Goal: Transaction & Acquisition: Book appointment/travel/reservation

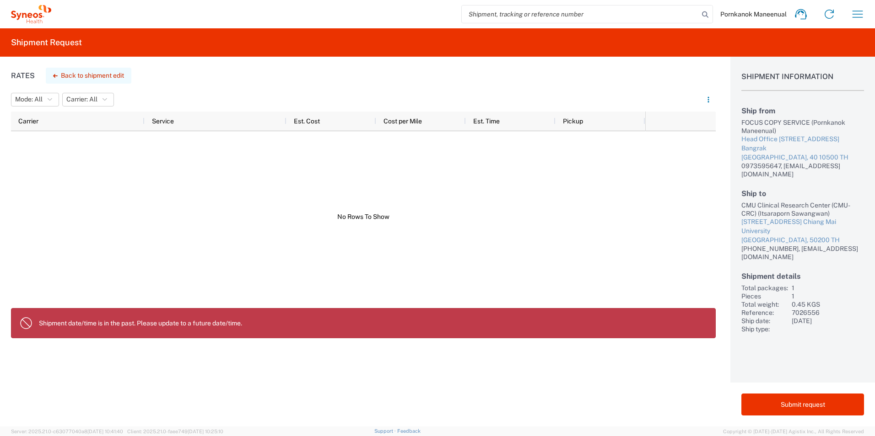
click at [94, 77] on button "Back to shipment edit" at bounding box center [89, 76] width 86 height 16
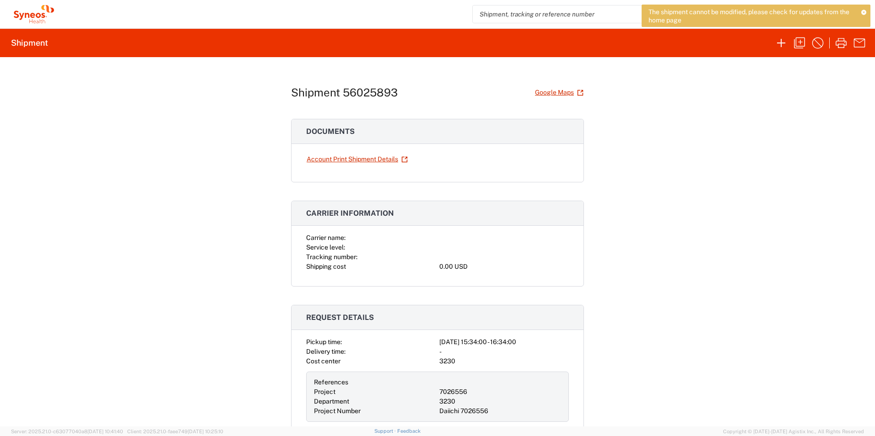
click at [863, 11] on icon at bounding box center [863, 12] width 5 height 5
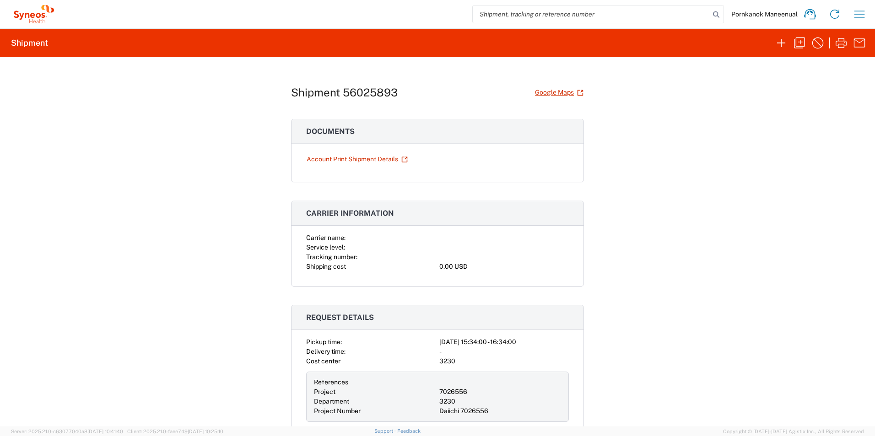
click at [640, 14] on input "search" at bounding box center [591, 13] width 237 height 17
type input "P"
click at [717, 15] on icon at bounding box center [716, 14] width 13 height 13
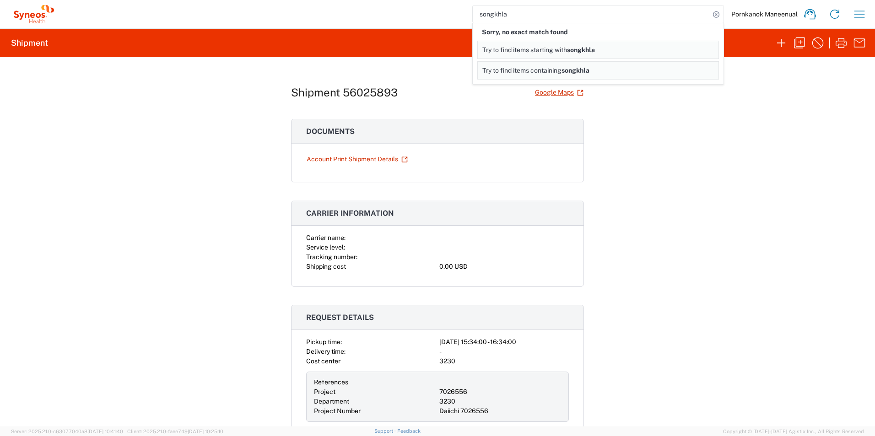
drag, startPoint x: 512, startPoint y: 16, endPoint x: 473, endPoint y: 19, distance: 39.5
click at [473, 19] on input "songkhla" at bounding box center [591, 13] width 237 height 17
paste input "Chany"
type input "Chanya"
click at [781, 97] on div "Shipment 56025893 Google Maps Documents Account Print Shipment Details Carrier …" at bounding box center [437, 242] width 875 height 370
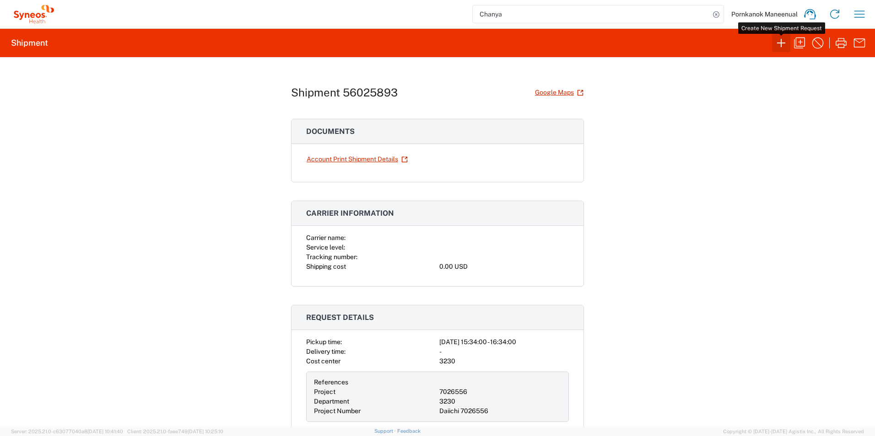
click at [776, 45] on icon "button" at bounding box center [781, 43] width 15 height 15
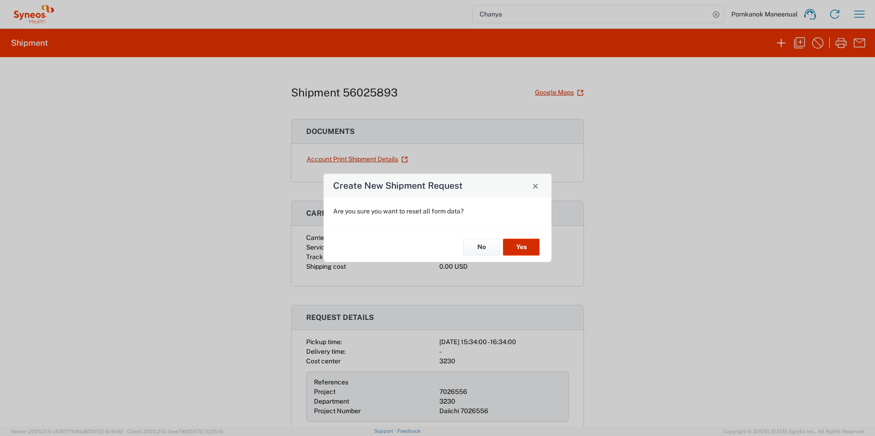
click at [522, 247] on button "Yes" at bounding box center [521, 247] width 37 height 17
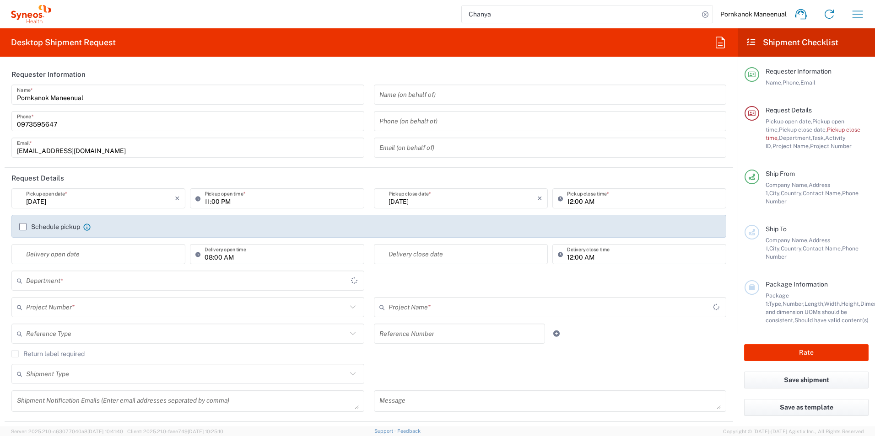
click at [524, 17] on input "Chanya" at bounding box center [580, 13] width 237 height 17
type input "3230"
type input "[GEOGRAPHIC_DATA]"
click at [620, 14] on input "Chanya" at bounding box center [580, 13] width 237 height 17
click at [673, 17] on input "Chanya" at bounding box center [580, 13] width 237 height 17
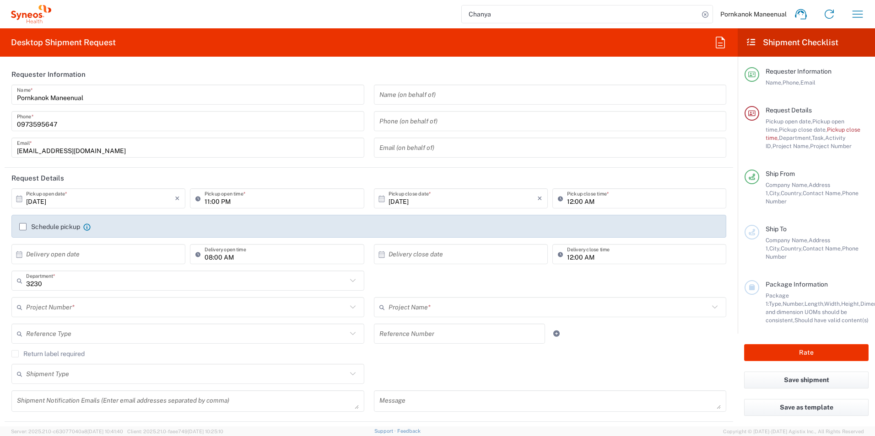
type input "Syneos Health ([GEOGRAPHIC_DATA]) Limit"
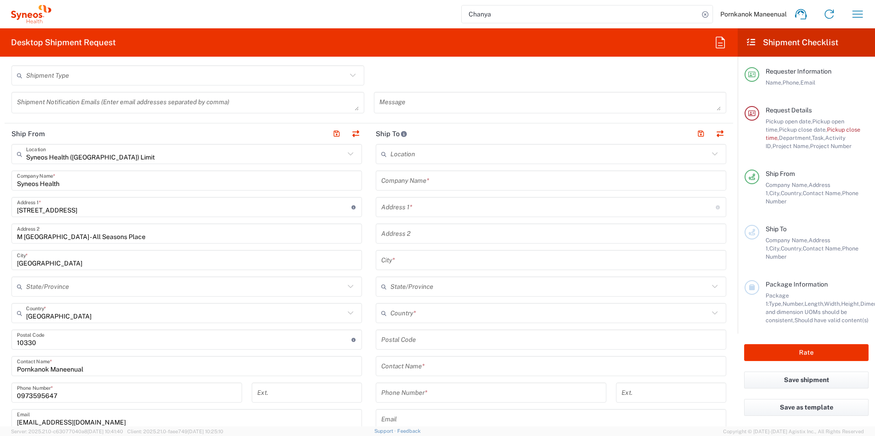
scroll to position [320, 0]
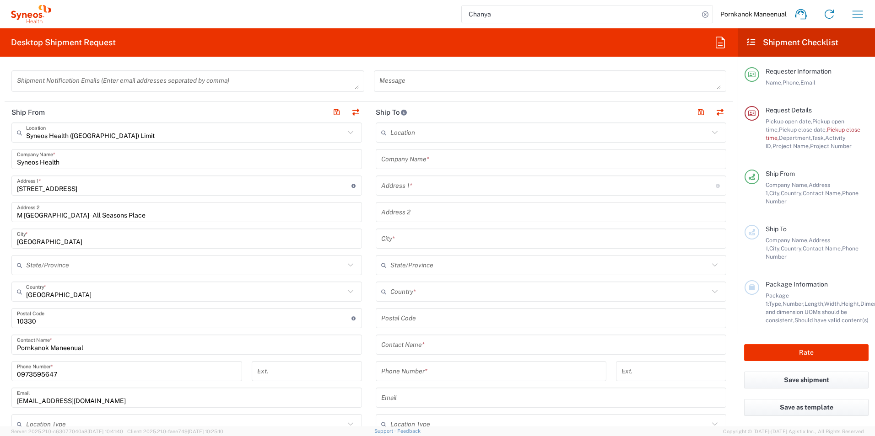
click at [391, 349] on input "text" at bounding box center [550, 345] width 339 height 16
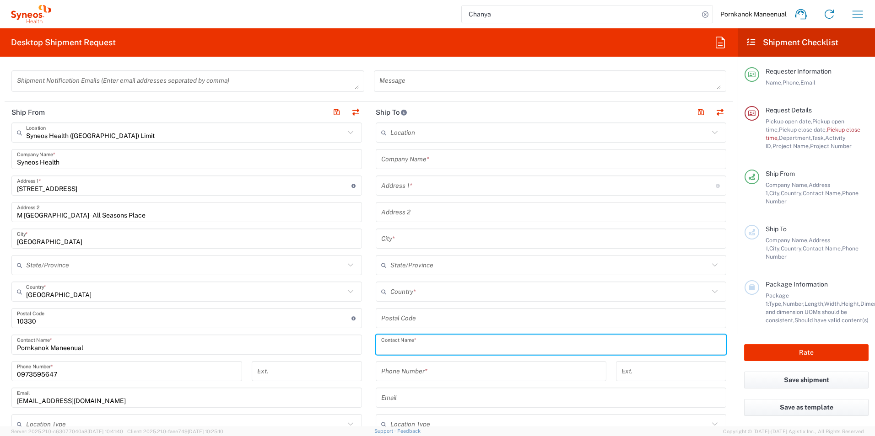
paste input "Chanya"
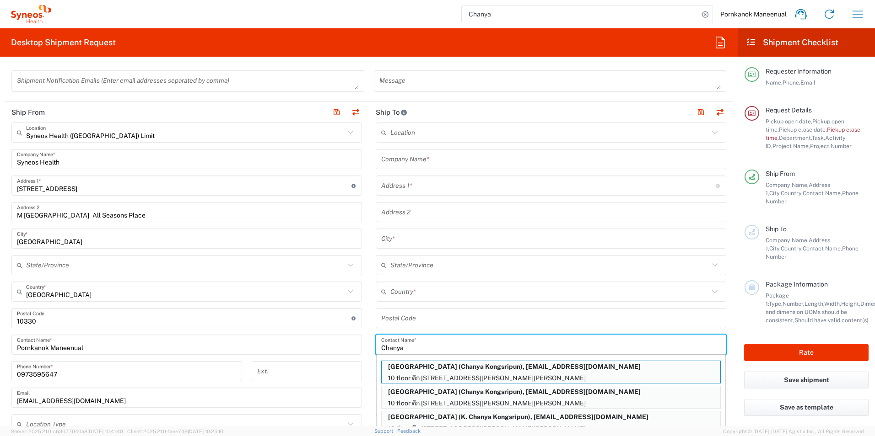
click at [429, 347] on input "Chanya" at bounding box center [550, 345] width 339 height 16
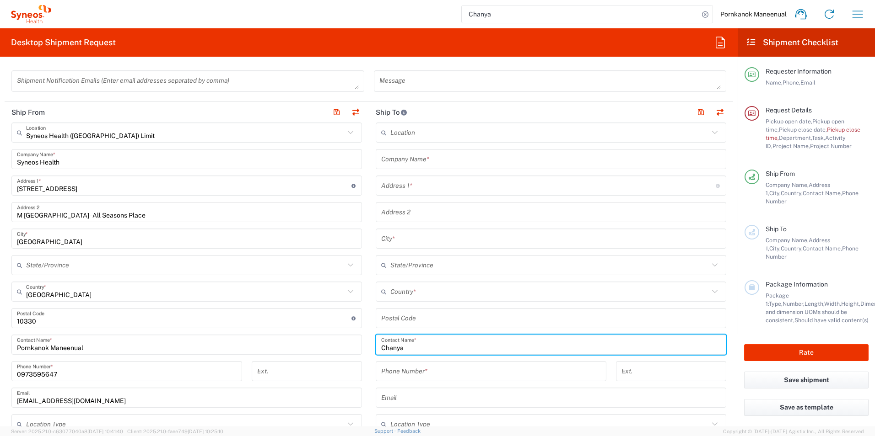
click at [418, 347] on input "Chanya" at bounding box center [550, 345] width 339 height 16
click at [395, 351] on input "Chanya" at bounding box center [550, 345] width 339 height 16
click at [402, 350] on input "Chanya" at bounding box center [550, 345] width 339 height 16
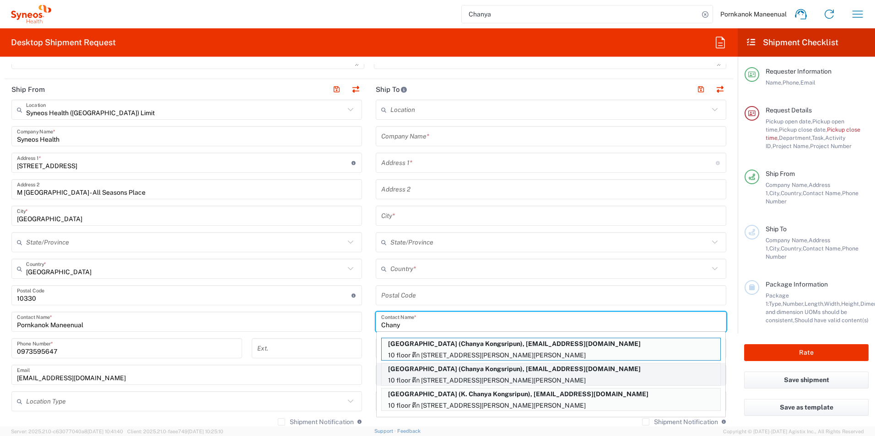
scroll to position [366, 0]
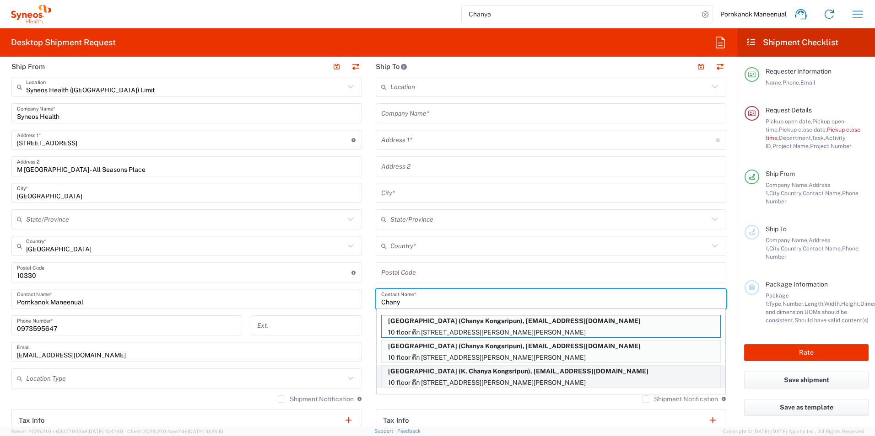
type input "Chany"
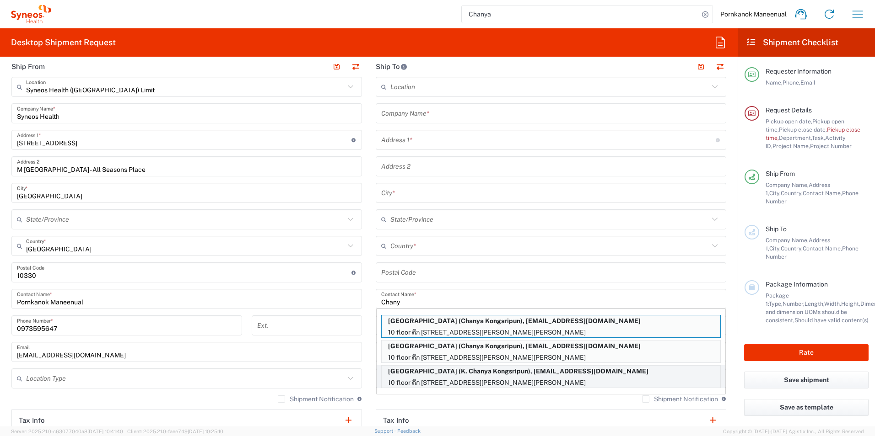
click at [522, 374] on p "[GEOGRAPHIC_DATA] (K. Chanya Kongsripun), [EMAIL_ADDRESS][DOMAIN_NAME]" at bounding box center [551, 371] width 339 height 11
type input "[GEOGRAPHIC_DATA]"
type input "10 floor ตึก อายุรกรรม [PERSON_NAME] Rd, [GEOGRAPHIC_DATA][PERSON_NAME],"
type input "Hat Yai District"
type input "HatYai"
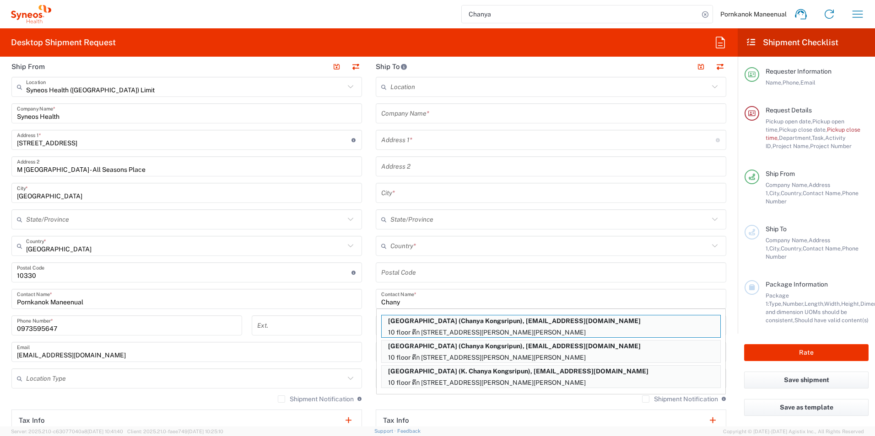
type input "[GEOGRAPHIC_DATA]"
type input "90110"
type input "K. Chanya Kongsripun"
type input "0879675893"
type input "[EMAIL_ADDRESS][DOMAIN_NAME]"
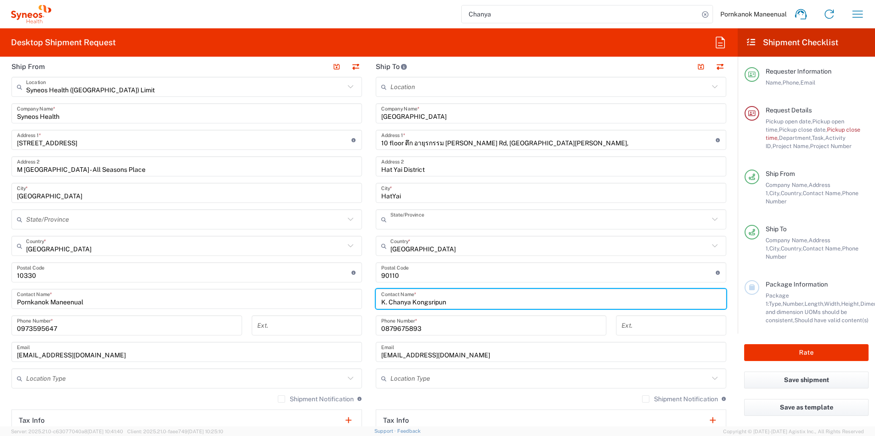
type input "[GEOGRAPHIC_DATA]"
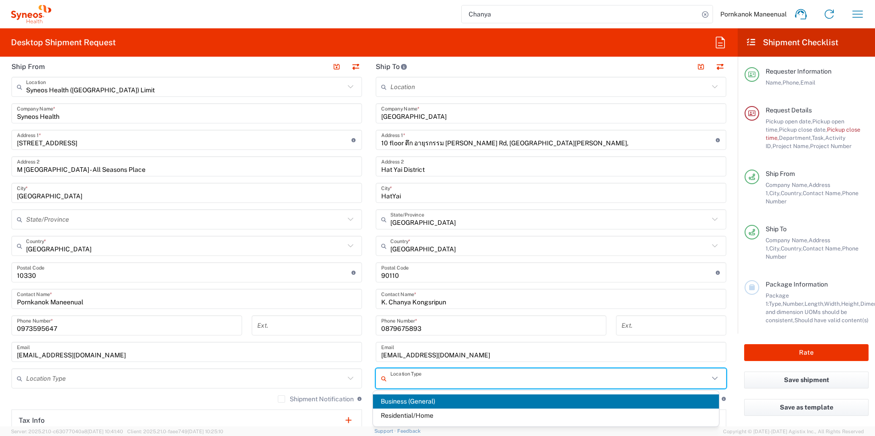
click at [522, 374] on input "text" at bounding box center [549, 379] width 318 height 16
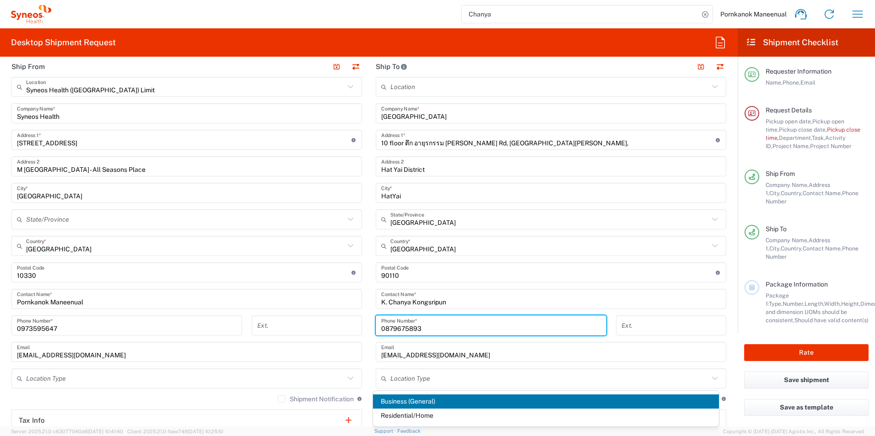
drag, startPoint x: 521, startPoint y: 333, endPoint x: 547, endPoint y: 336, distance: 25.8
click at [521, 333] on input "0879675893" at bounding box center [491, 326] width 220 height 16
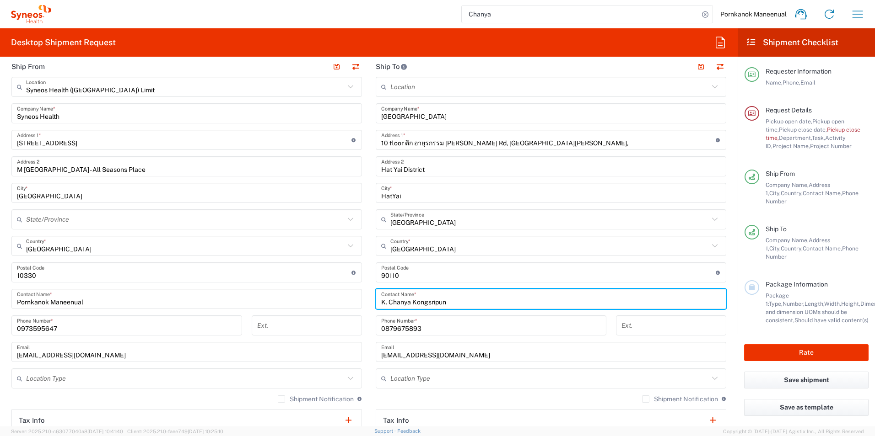
click at [638, 293] on input "K. Chanya Kongsripun" at bounding box center [550, 299] width 339 height 16
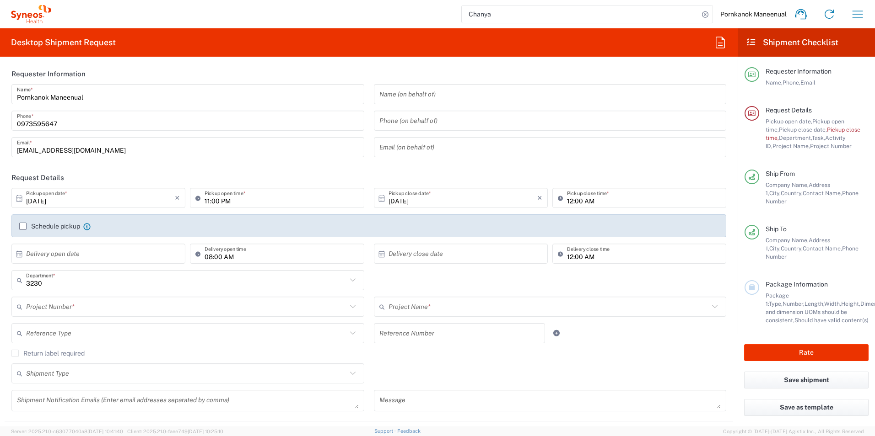
scroll to position [0, 0]
click at [149, 200] on input "[DATE]" at bounding box center [100, 199] width 149 height 16
click at [175, 199] on icon "×" at bounding box center [177, 198] width 5 height 15
type input "[DATE]"
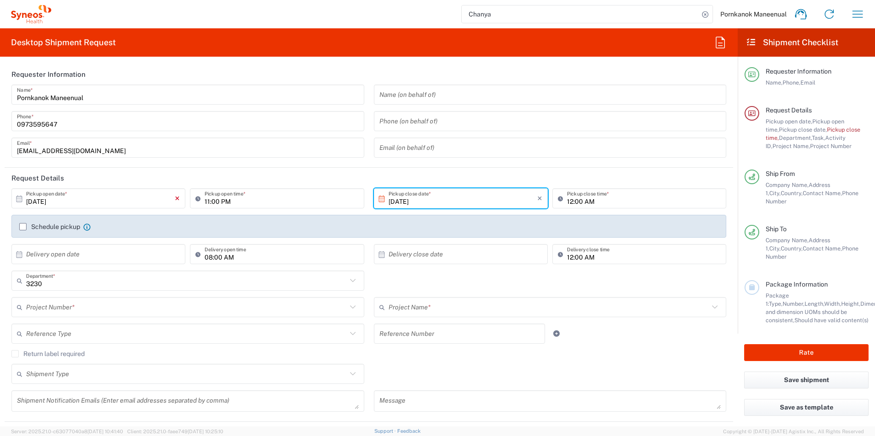
click at [175, 199] on icon "×" at bounding box center [177, 198] width 5 height 15
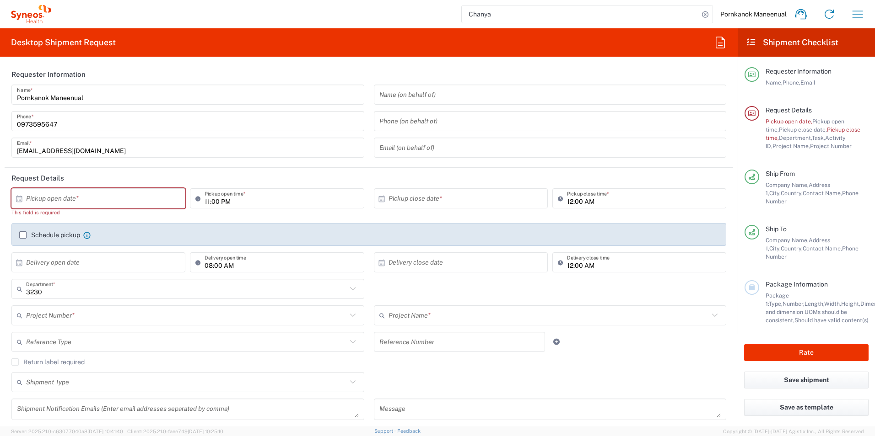
click at [175, 199] on div "× Pickup open date *" at bounding box center [98, 198] width 174 height 20
click at [141, 200] on input "text" at bounding box center [100, 199] width 149 height 16
click at [27, 198] on input "text" at bounding box center [100, 199] width 149 height 16
click at [18, 199] on icon at bounding box center [19, 198] width 6 height 6
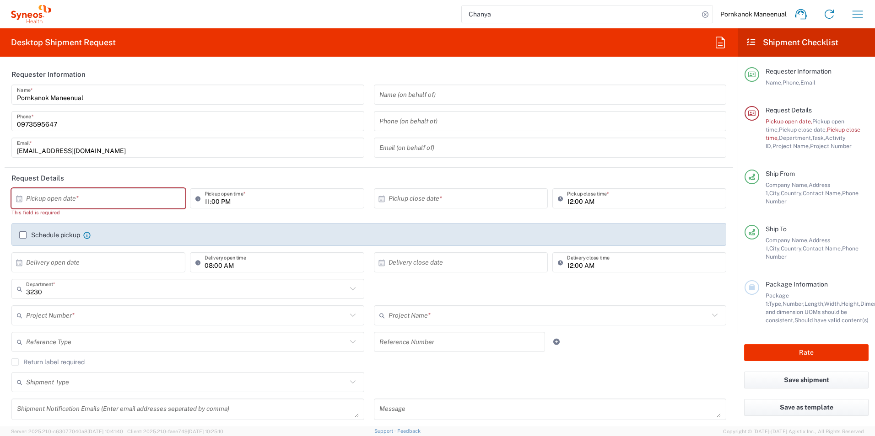
click at [89, 198] on input "text" at bounding box center [100, 199] width 149 height 16
click at [113, 267] on span "16" at bounding box center [112, 269] width 13 height 13
type input "[DATE]"
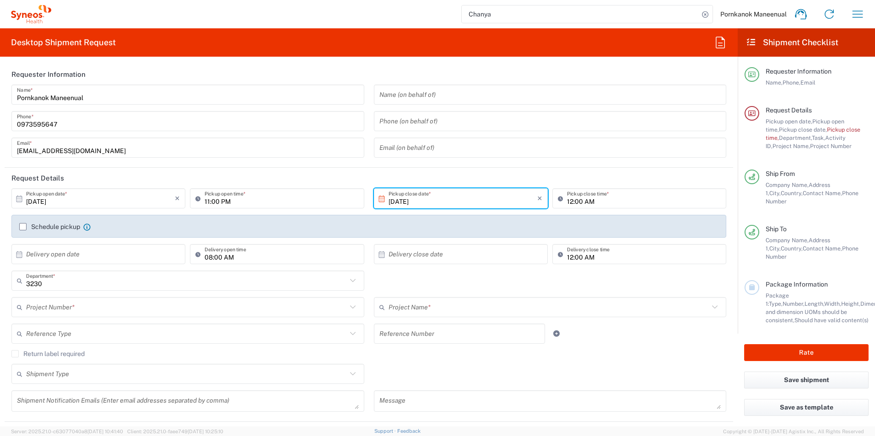
click at [253, 203] on input "11:00 PM" at bounding box center [282, 199] width 154 height 16
click at [196, 197] on icon at bounding box center [199, 198] width 9 height 15
click at [252, 199] on input "11:00 PM" at bounding box center [282, 199] width 154 height 16
type input "01:00 PM"
click at [569, 199] on input "12:00 AM" at bounding box center [644, 199] width 154 height 16
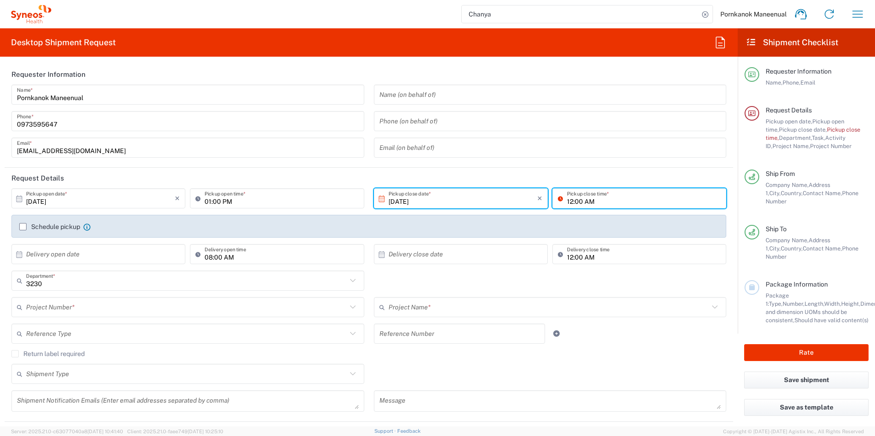
click at [568, 199] on input "12:00 AM" at bounding box center [644, 199] width 154 height 16
click at [584, 202] on input "05:00 AM" at bounding box center [644, 199] width 154 height 16
type input "05:00 PM"
click at [630, 249] on input "12:00 AM" at bounding box center [644, 255] width 154 height 16
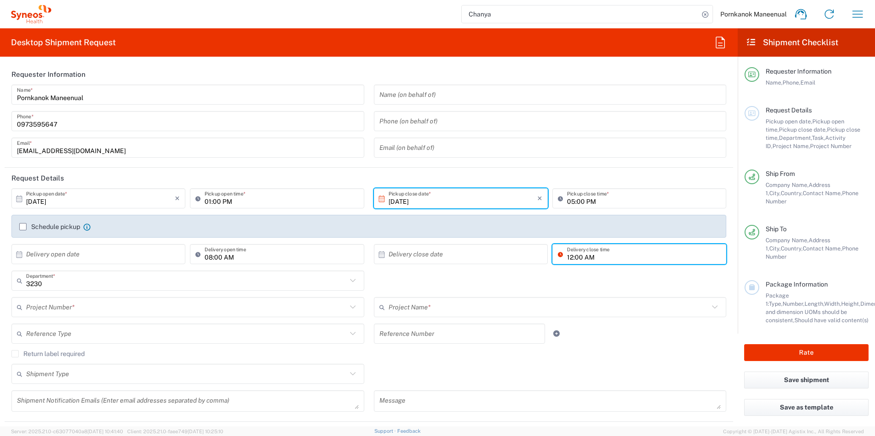
click at [21, 227] on label "Schedule pickup" at bounding box center [49, 226] width 61 height 7
click at [23, 227] on input "Schedule pickup" at bounding box center [23, 227] width 0 height 0
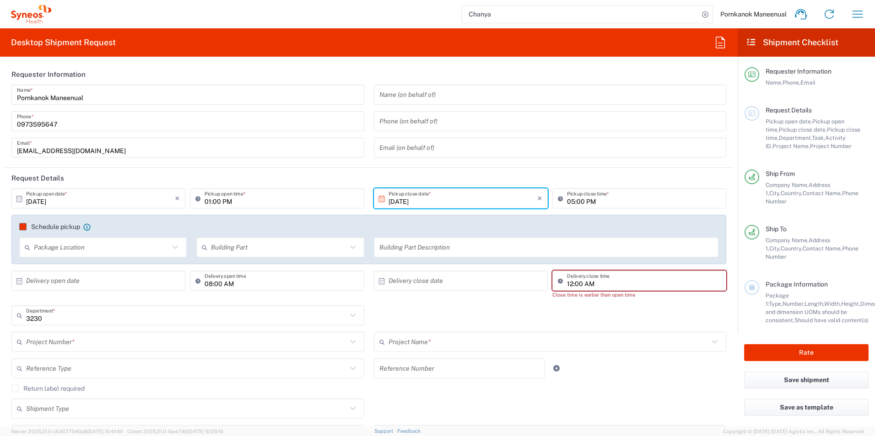
click at [22, 228] on label "Schedule pickup" at bounding box center [49, 226] width 61 height 7
click at [23, 227] on input "Schedule pickup" at bounding box center [23, 227] width 0 height 0
click at [54, 273] on input "text" at bounding box center [100, 281] width 149 height 16
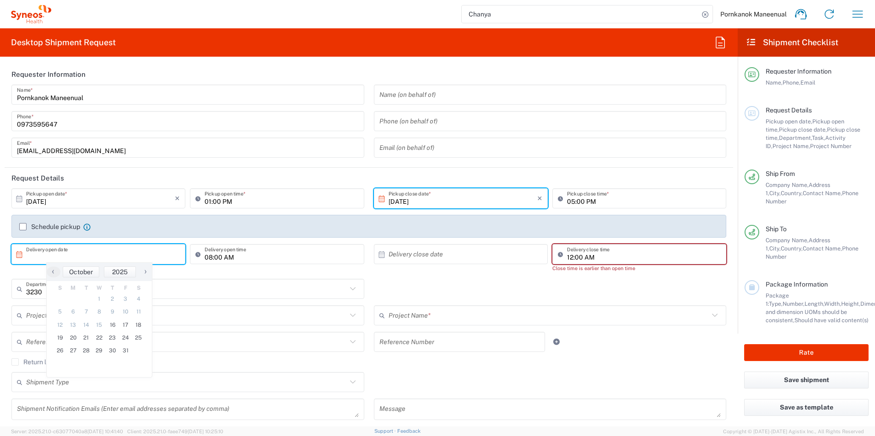
click at [163, 249] on input "text" at bounding box center [100, 255] width 149 height 16
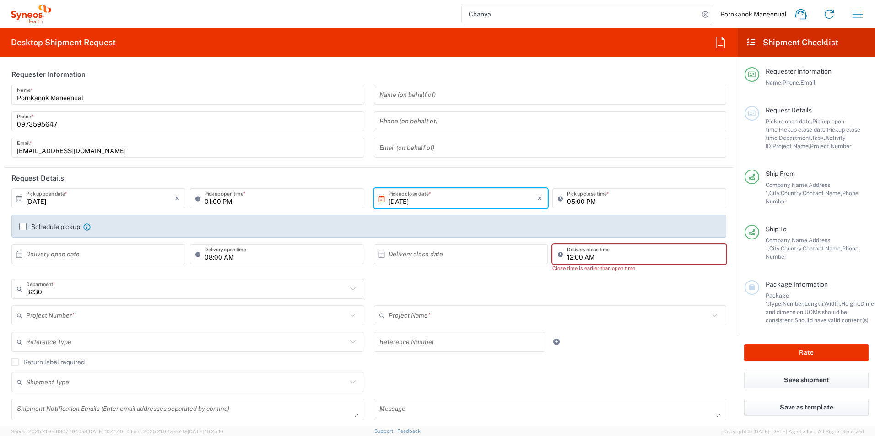
click at [22, 229] on label "Schedule pickup" at bounding box center [49, 226] width 61 height 7
click at [23, 227] on input "Schedule pickup" at bounding box center [23, 227] width 0 height 0
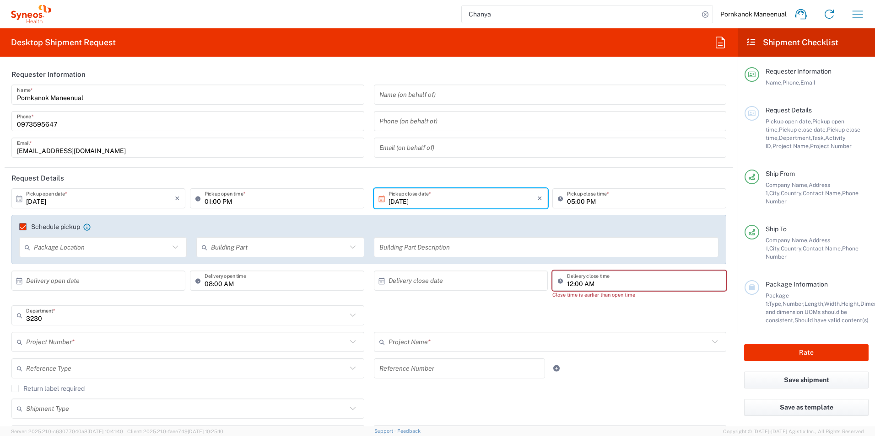
click at [174, 247] on icon at bounding box center [175, 248] width 12 height 12
click at [84, 273] on span "Front" at bounding box center [102, 271] width 165 height 14
type input "Front"
click at [165, 283] on input "text" at bounding box center [100, 281] width 149 height 16
click at [125, 350] on span "17" at bounding box center [125, 351] width 13 height 13
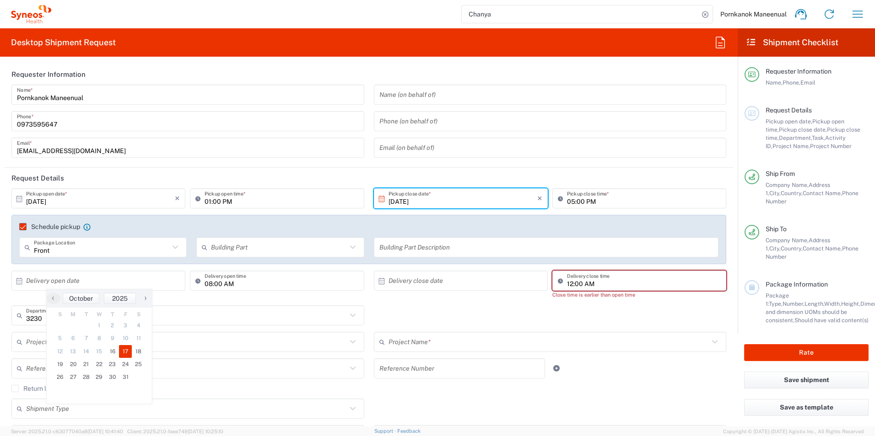
type input "[DATE]"
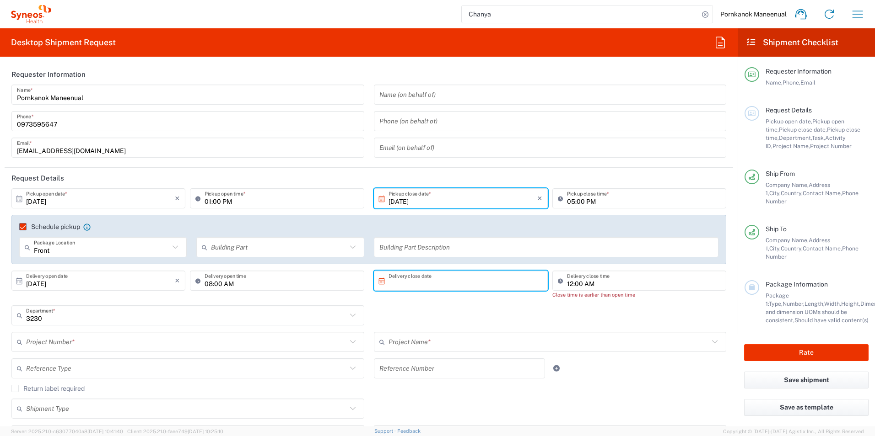
click at [460, 285] on input "text" at bounding box center [462, 281] width 149 height 16
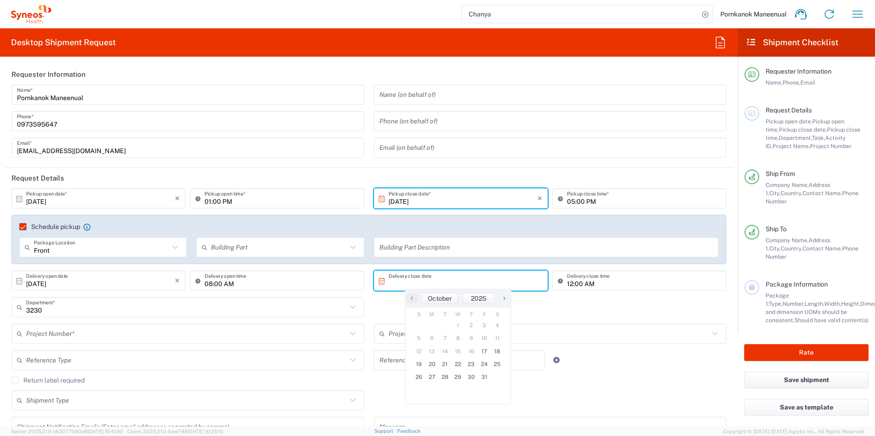
click at [399, 285] on input "text" at bounding box center [462, 281] width 149 height 16
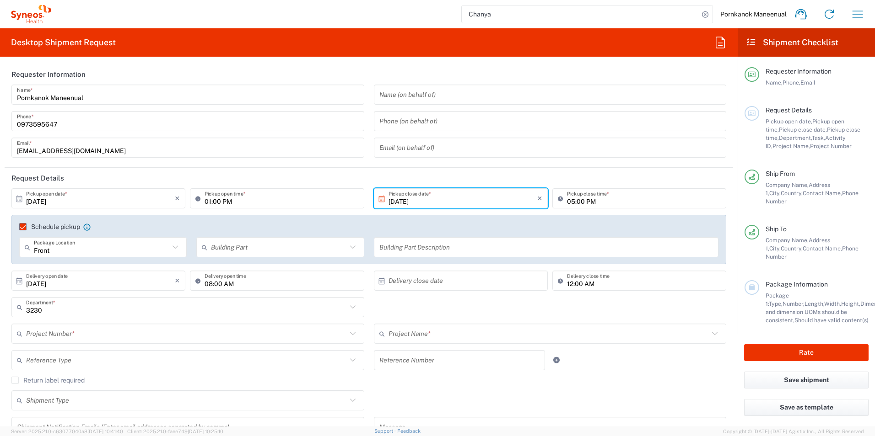
click at [446, 285] on input "text" at bounding box center [462, 281] width 149 height 16
click at [430, 282] on input "text" at bounding box center [462, 281] width 149 height 16
click at [448, 284] on input "text" at bounding box center [462, 281] width 149 height 16
click at [481, 350] on span "17" at bounding box center [484, 351] width 13 height 13
type input "[DATE]"
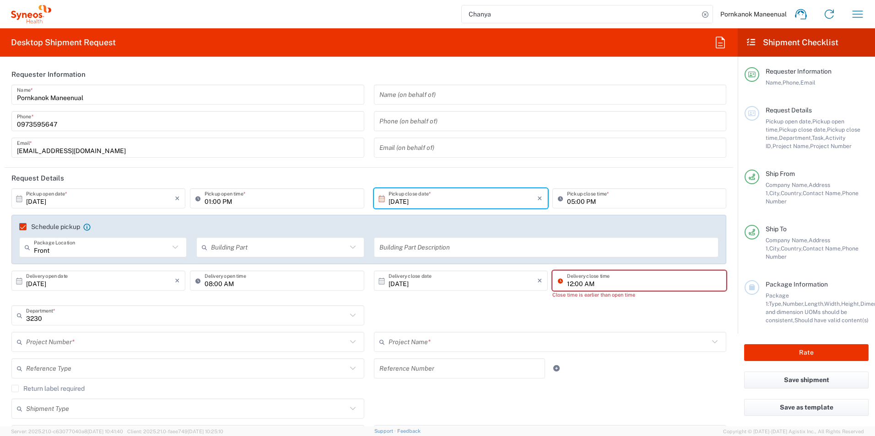
click at [567, 283] on input "12:00 AM" at bounding box center [644, 281] width 154 height 16
click at [568, 283] on input "12:00 AM" at bounding box center [644, 281] width 154 height 16
click at [586, 284] on input "04:00 AM" at bounding box center [644, 281] width 154 height 16
type input "04:00 P"
click at [211, 284] on input "08:00 AM" at bounding box center [282, 281] width 154 height 16
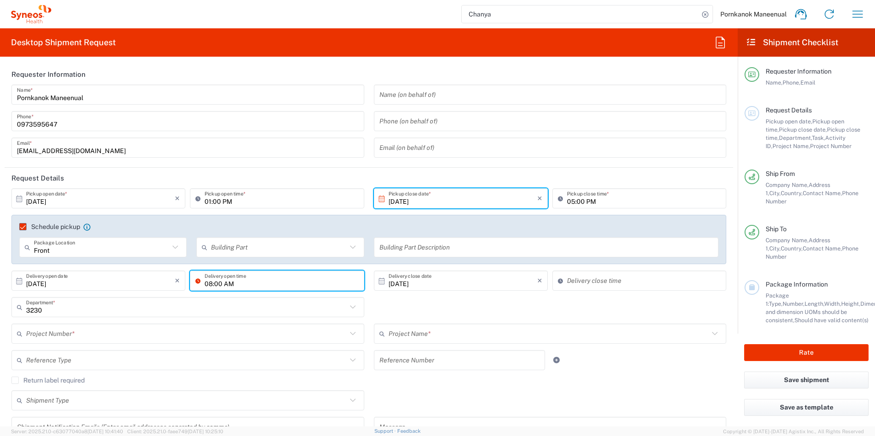
click at [210, 283] on input "08:00 AM" at bounding box center [282, 281] width 154 height 16
click at [211, 285] on input "0810:00 AM" at bounding box center [282, 281] width 154 height 16
type input "10:00 AM"
click at [624, 285] on input "10:48 PM" at bounding box center [644, 281] width 154 height 16
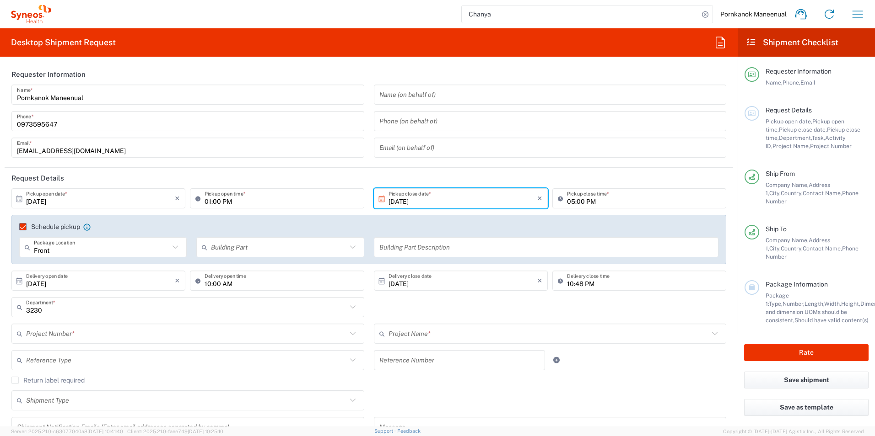
click at [633, 301] on div "3230 Department * 3230 3000 3100 3109 3110 3111 3112 3125 3130 3135 3136 3150 3…" at bounding box center [369, 310] width 724 height 27
click at [567, 282] on input "10:48 PM" at bounding box center [644, 281] width 154 height 16
click at [570, 284] on input "10:48 PM" at bounding box center [644, 281] width 154 height 16
click at [569, 285] on input "10:48 PM" at bounding box center [644, 281] width 154 height 16
type input "04:48 PM"
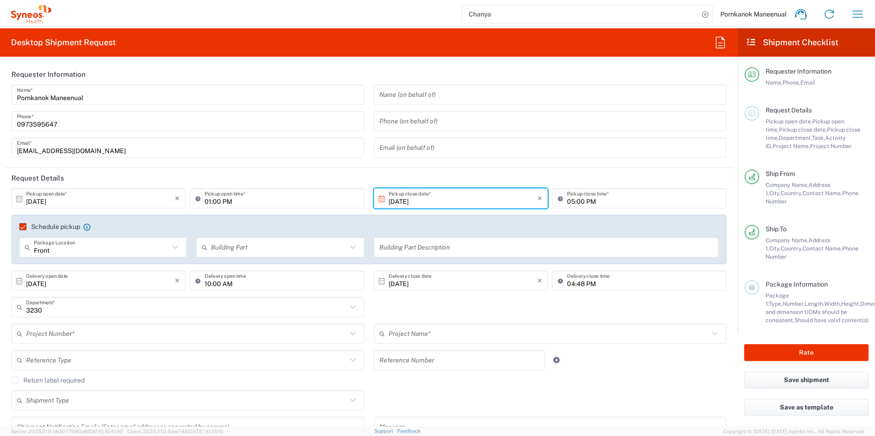
click at [626, 308] on div "3230 Department * 3230 3000 3100 3109 3110 3111 3112 3125 3130 3135 3136 3150 3…" at bounding box center [369, 310] width 724 height 27
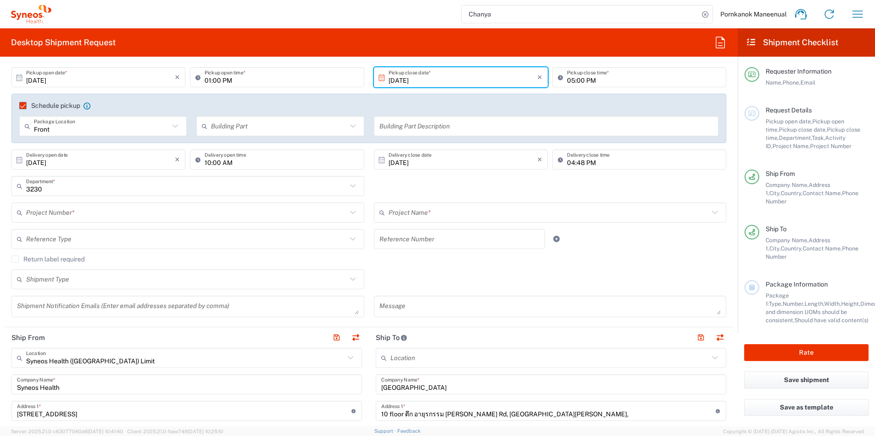
scroll to position [137, 0]
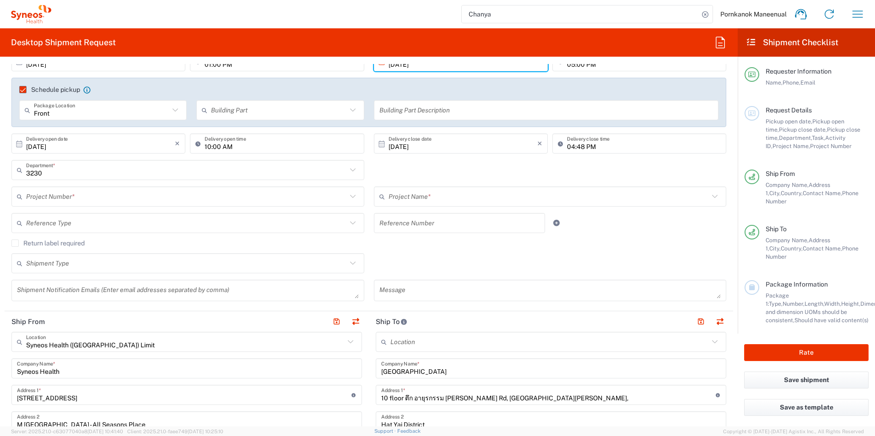
click at [92, 200] on input "text" at bounding box center [186, 197] width 321 height 16
click at [91, 200] on input "text" at bounding box center [186, 197] width 321 height 16
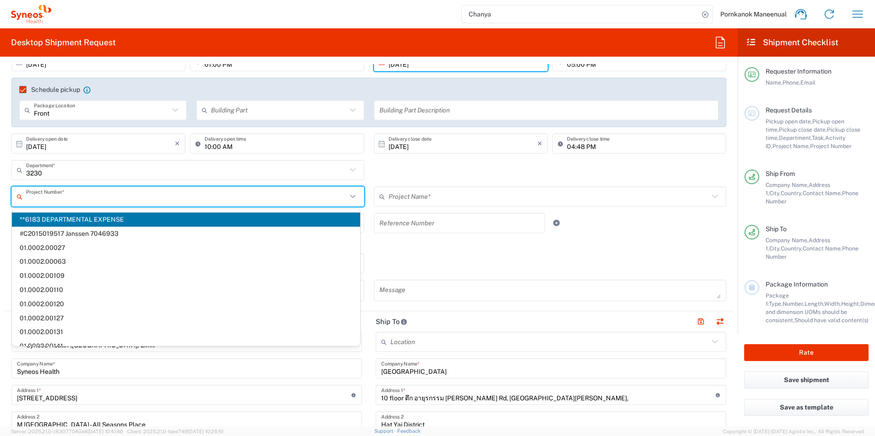
paste input "7026556"
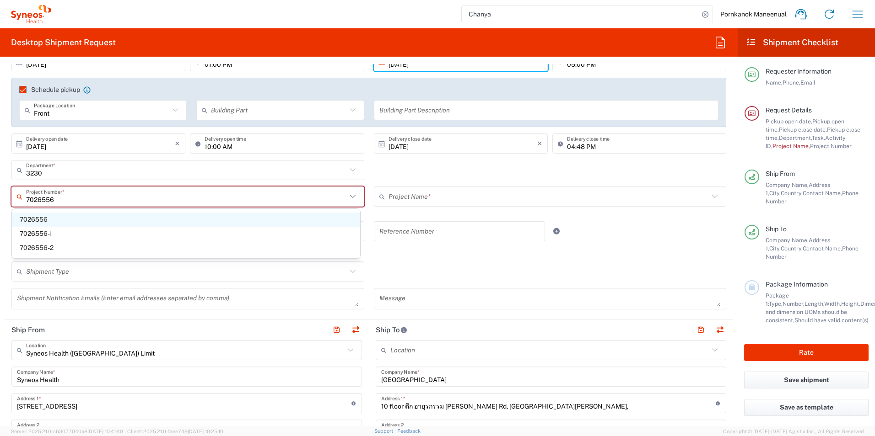
type input "7026556"
click at [101, 221] on span "7026556" at bounding box center [186, 220] width 348 height 14
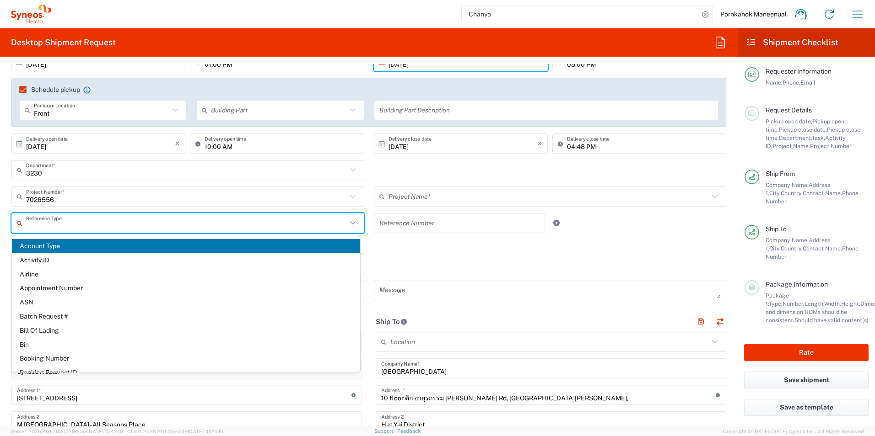
click at [101, 221] on input "text" at bounding box center [186, 223] width 321 height 16
click at [173, 216] on input "text" at bounding box center [186, 223] width 321 height 16
type input "Daiichi 7026556"
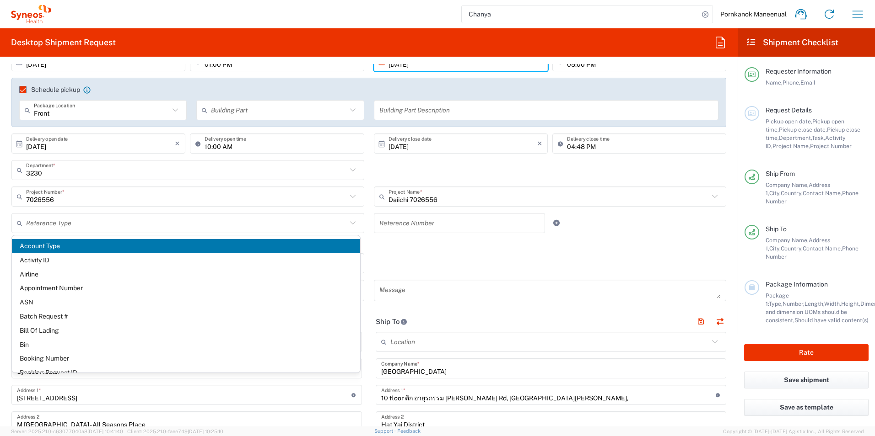
click at [389, 197] on div "Daiichi 7026556 Project Name *" at bounding box center [550, 197] width 353 height 20
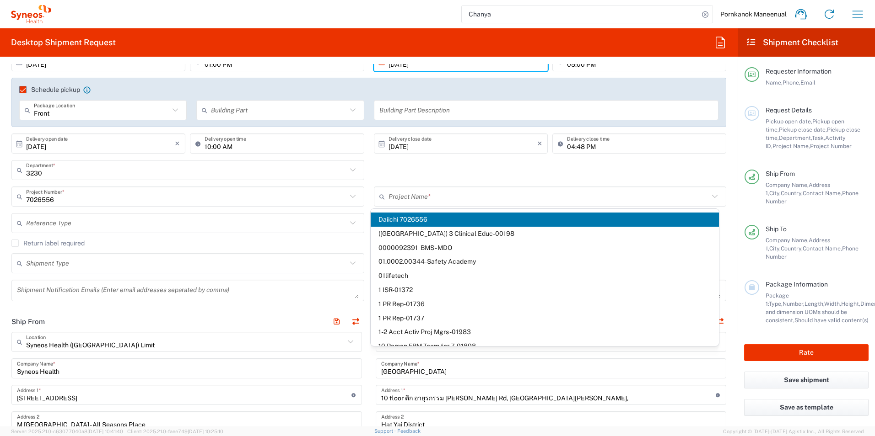
click at [404, 221] on span "Daiichi 7026556" at bounding box center [545, 220] width 348 height 14
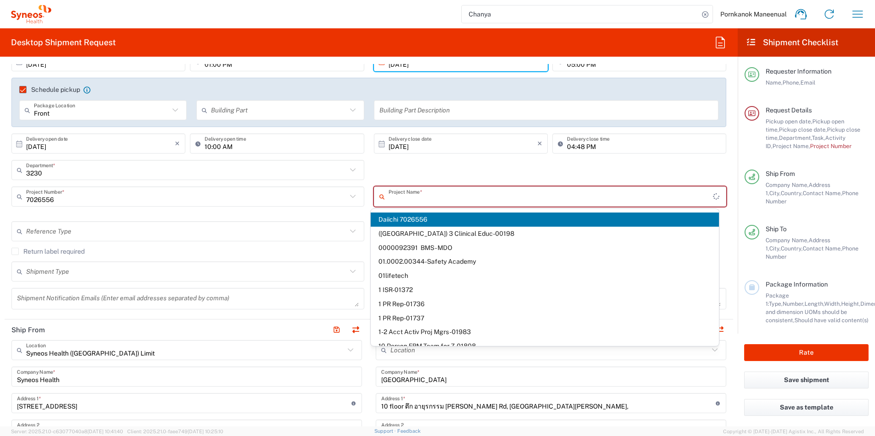
click at [414, 200] on input "text" at bounding box center [550, 197] width 325 height 16
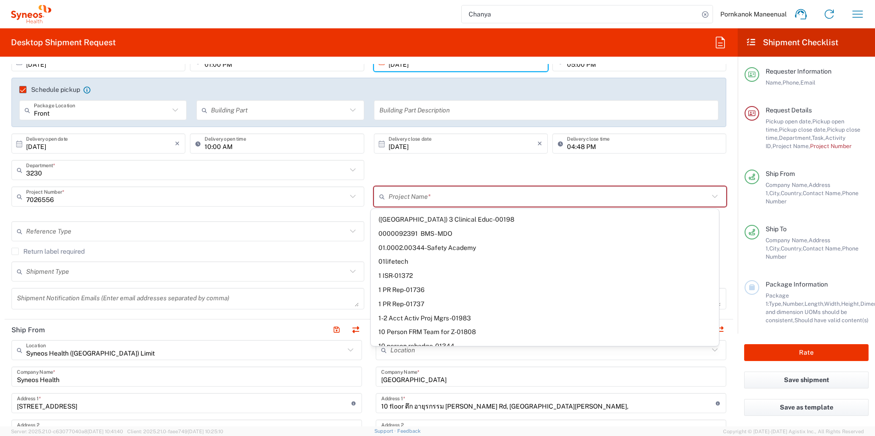
click at [429, 196] on input "text" at bounding box center [548, 197] width 321 height 16
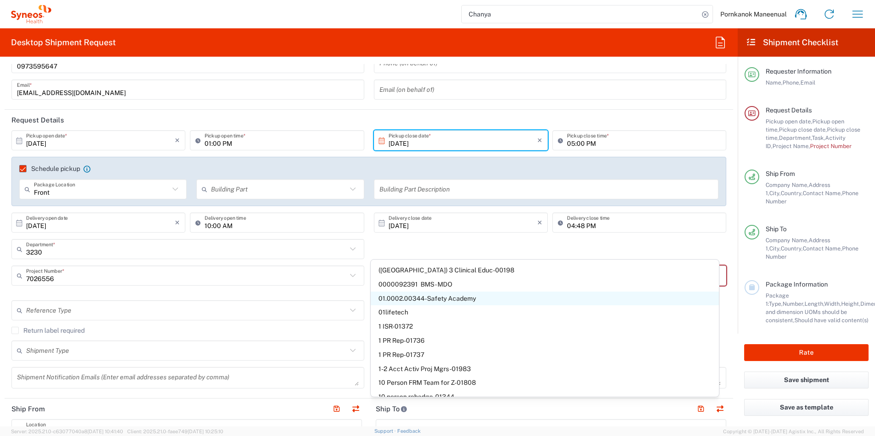
scroll to position [91, 0]
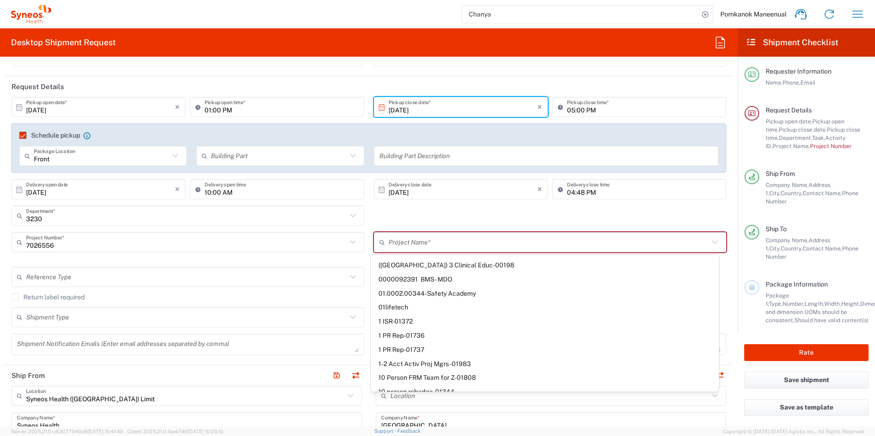
click at [227, 258] on div "7026556 Project Number * 7026556 7026556-1 7026556-2" at bounding box center [188, 249] width 362 height 35
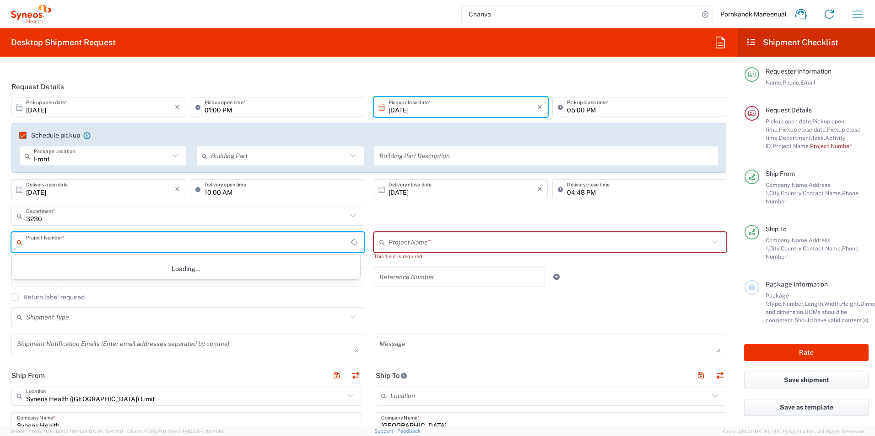
click at [184, 244] on input "text" at bounding box center [188, 243] width 325 height 16
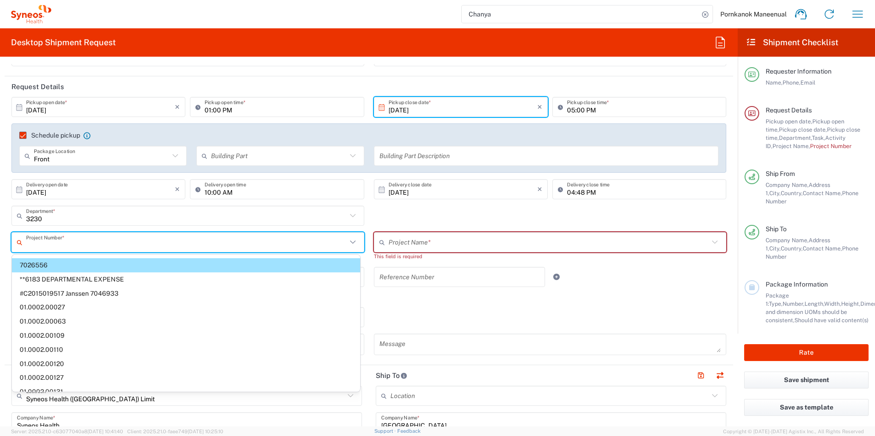
click at [107, 265] on span "7026556" at bounding box center [186, 265] width 348 height 14
click at [107, 265] on div "Project Number * 7026556 **6183 DEPARTMENTAL EXPENSE #C2015019517 [PERSON_NAME]…" at bounding box center [188, 249] width 362 height 35
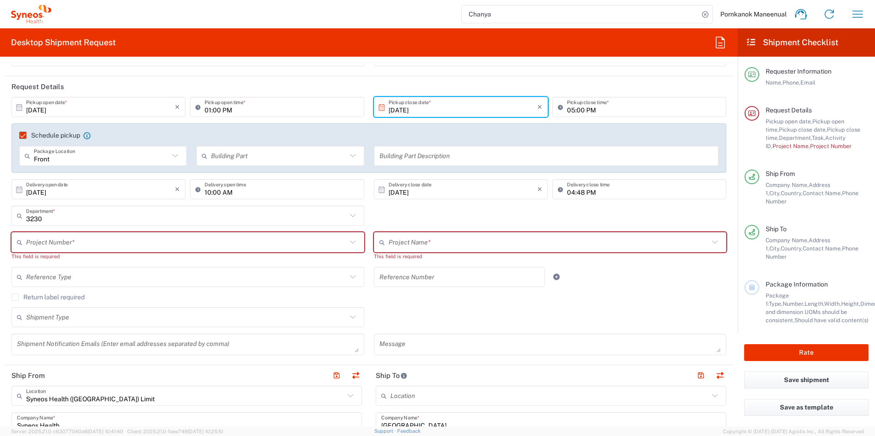
click at [253, 249] on input "text" at bounding box center [186, 243] width 321 height 16
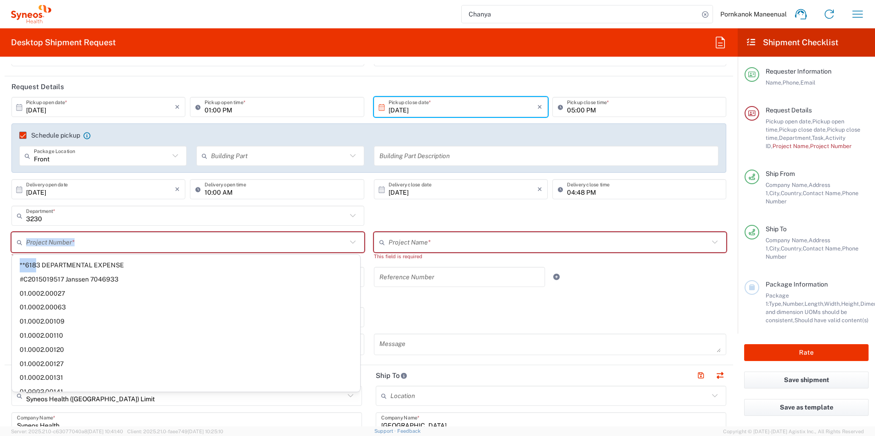
drag, startPoint x: 35, startPoint y: 265, endPoint x: 298, endPoint y: 242, distance: 263.6
click at [298, 235] on agx-dropdown-input "Project Number * **6183 DEPARTMENTAL EXPENSE #C2015019517 [PERSON_NAME] 7046933…" at bounding box center [187, 242] width 353 height 20
click at [298, 242] on input "text" at bounding box center [186, 243] width 321 height 16
paste input "7026556"
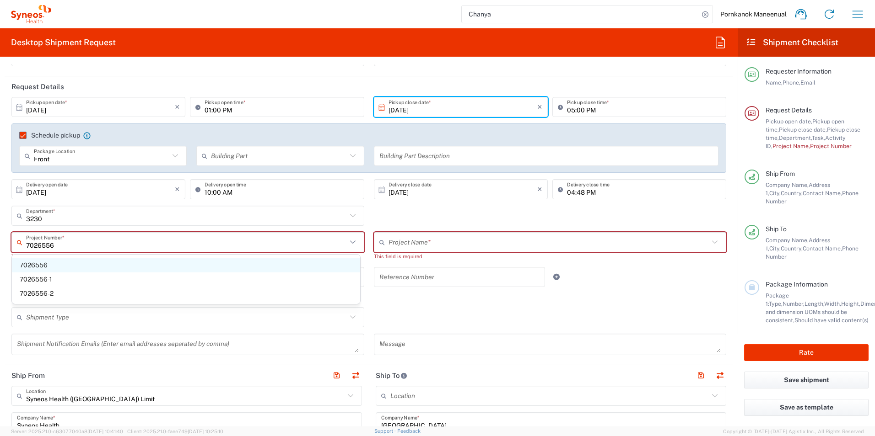
type input "7026556"
click at [39, 264] on span "7026556" at bounding box center [186, 265] width 348 height 14
click at [39, 264] on div "7026556 Project Number * 7026556 7026556-1 7026556-2 This field is required" at bounding box center [188, 249] width 362 height 35
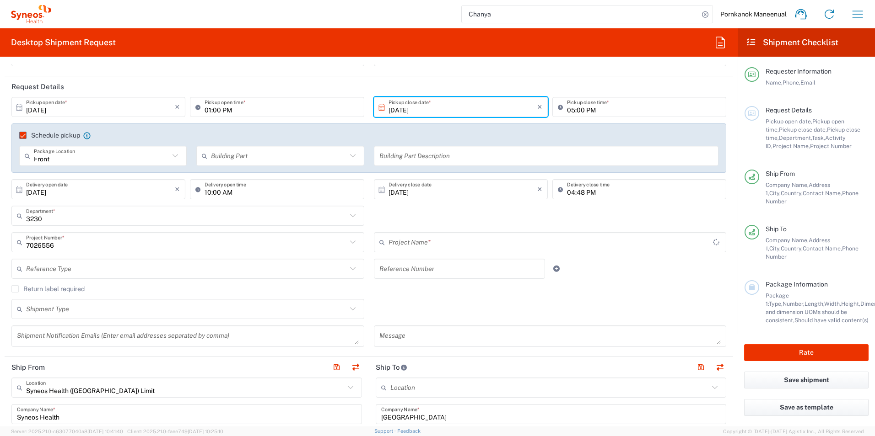
type input "Daiichi 7026556"
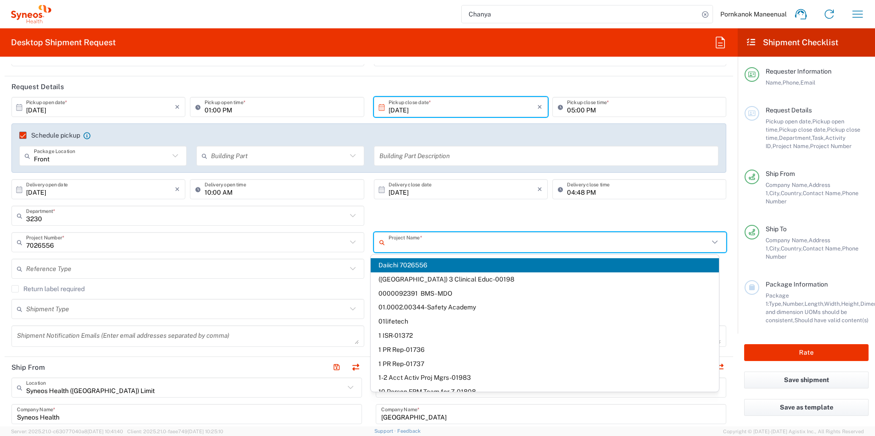
click at [403, 243] on input "text" at bounding box center [548, 243] width 321 height 16
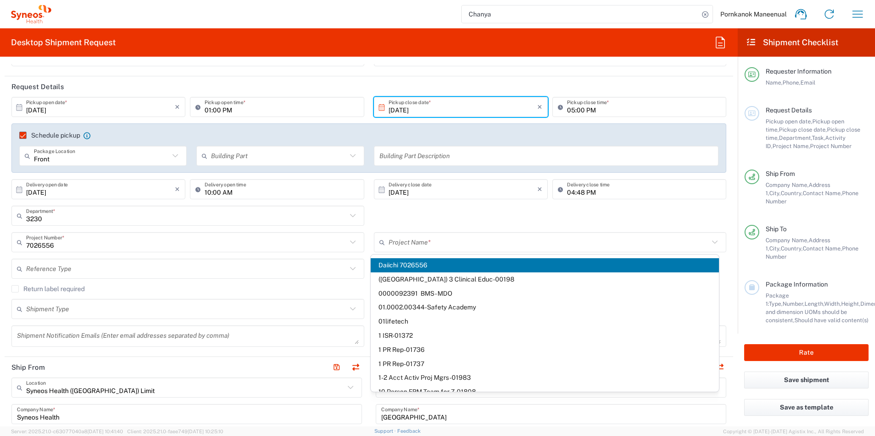
click at [399, 264] on span "Daiichi 7026556" at bounding box center [545, 265] width 348 height 14
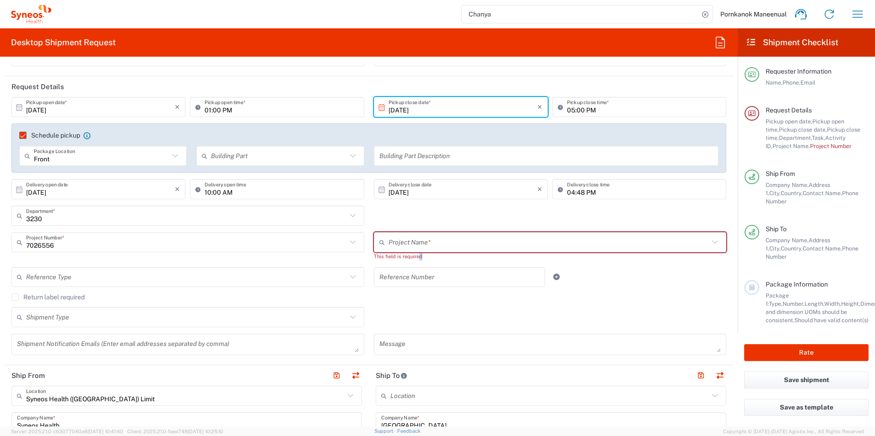
click at [415, 253] on div "This field is required" at bounding box center [550, 257] width 353 height 8
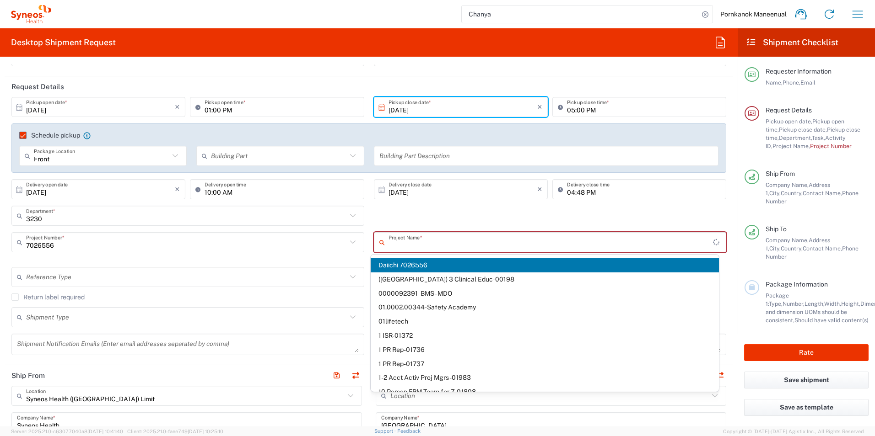
click at [411, 242] on input "text" at bounding box center [550, 243] width 325 height 16
click at [410, 262] on span "Daiichi 7026556" at bounding box center [545, 265] width 348 height 14
type input "Daiichi 7026556"
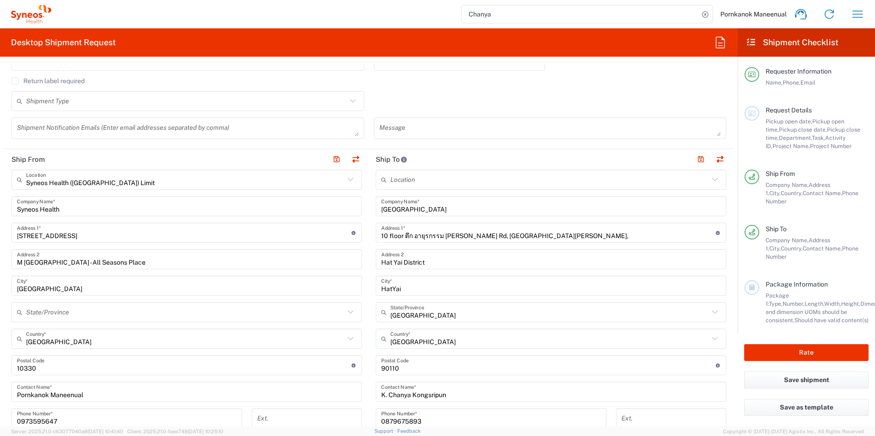
scroll to position [320, 0]
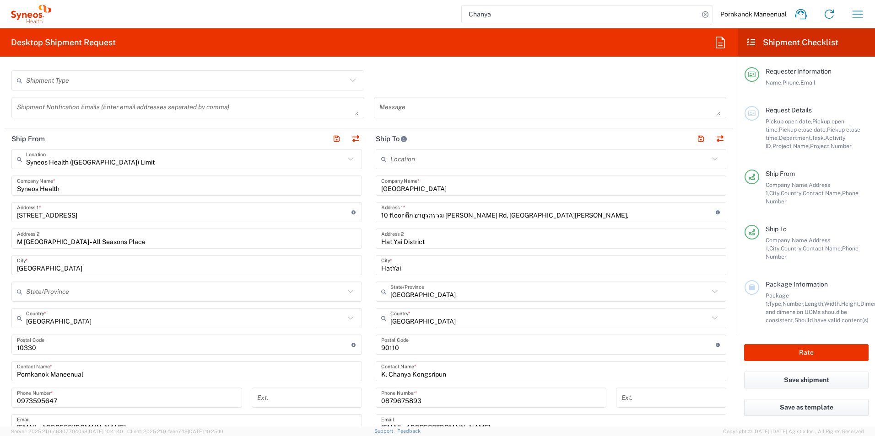
type input "7026556"
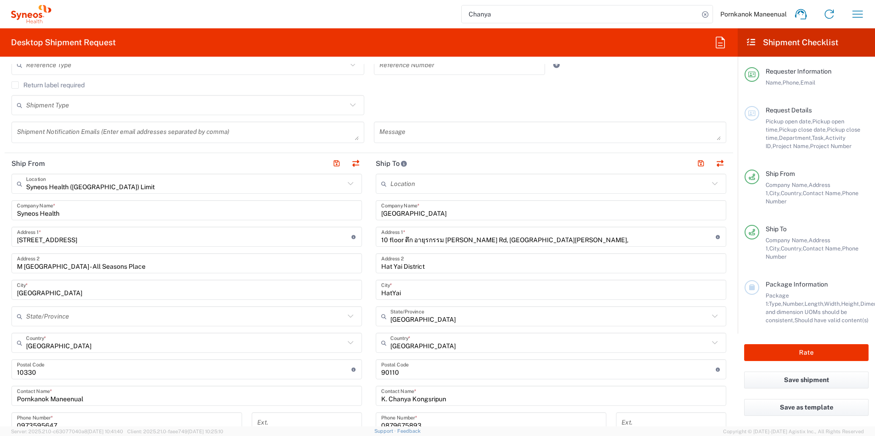
scroll to position [274, 0]
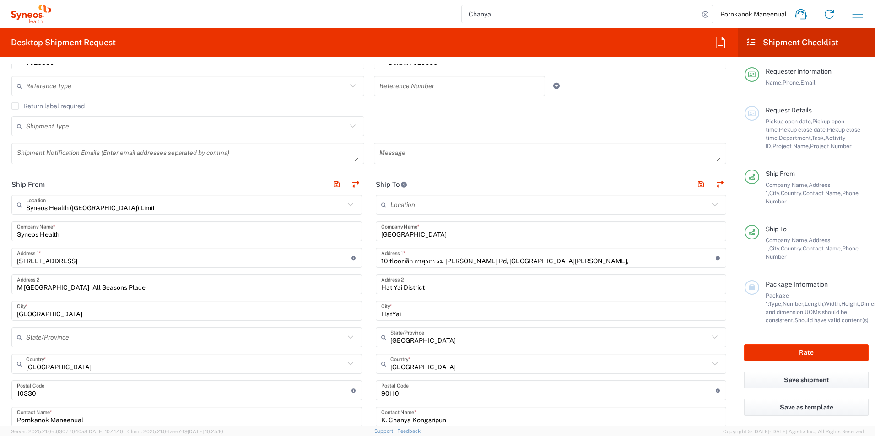
click at [346, 207] on icon at bounding box center [350, 205] width 12 height 12
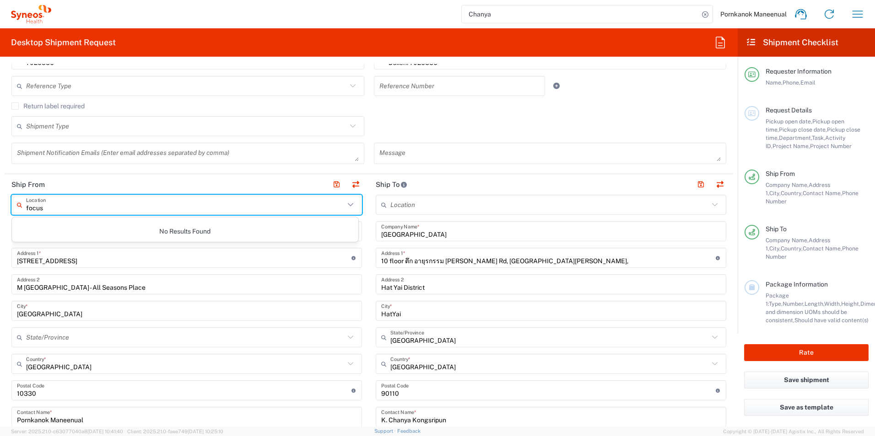
type input "focus"
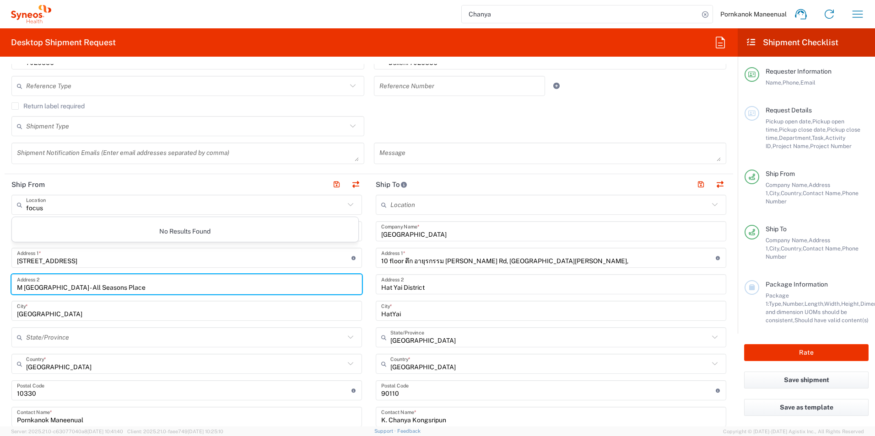
click at [195, 285] on input "M [GEOGRAPHIC_DATA] - All Seasons Place" at bounding box center [186, 285] width 339 height 16
click at [84, 234] on input "Syneos Health" at bounding box center [186, 232] width 339 height 16
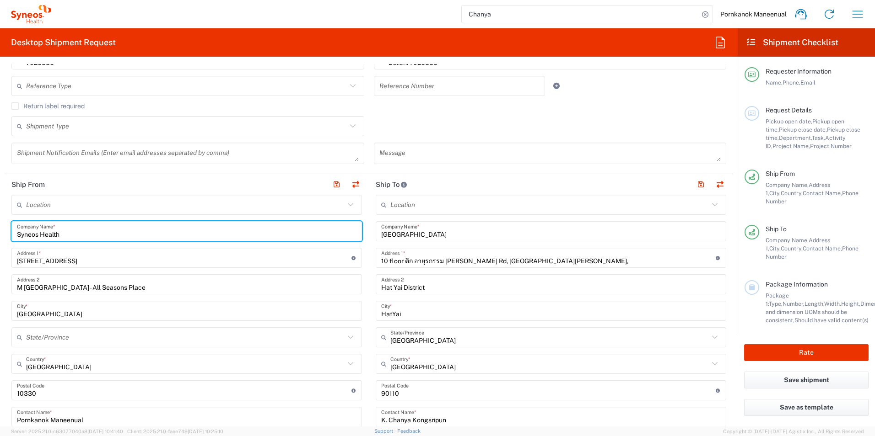
drag, startPoint x: 94, startPoint y: 235, endPoint x: -9, endPoint y: 236, distance: 102.9
click at [0, 236] on html "[PERSON_NAME] Maneenual Home Shipment estimator Shipment tracking Desktop shipm…" at bounding box center [437, 218] width 875 height 436
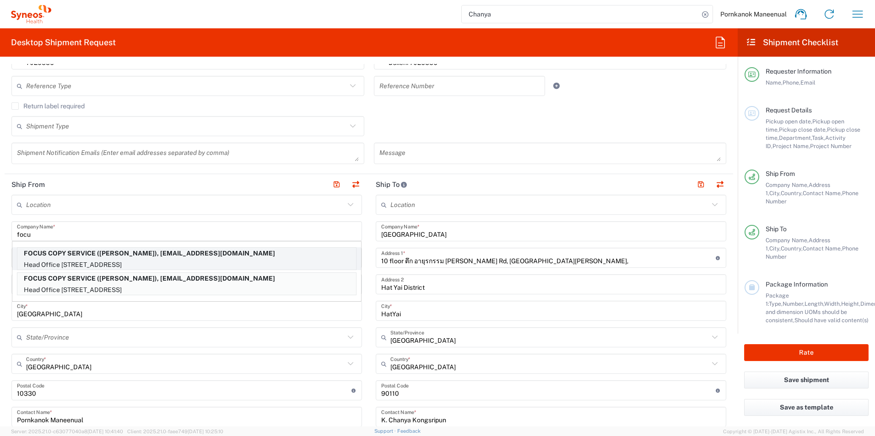
click at [78, 260] on p "Head Office [STREET_ADDRESS]" at bounding box center [186, 264] width 339 height 11
type input "FOCUS COPY SERVICE"
type input "Head Office [STREET_ADDRESS],"
type input "[GEOGRAPHIC_DATA], Khet Bangrak"
type input "[GEOGRAPHIC_DATA]"
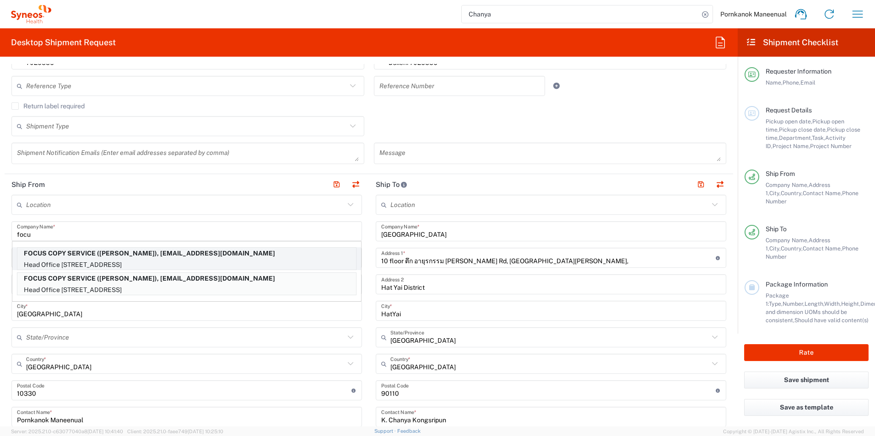
type input "10500"
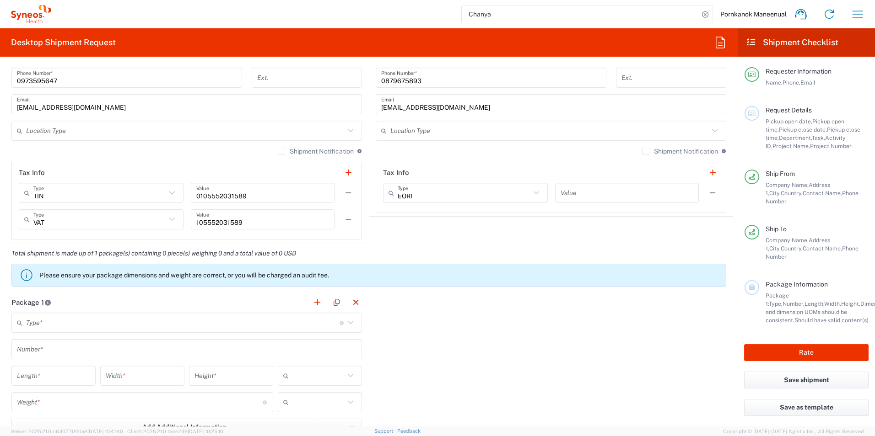
scroll to position [732, 0]
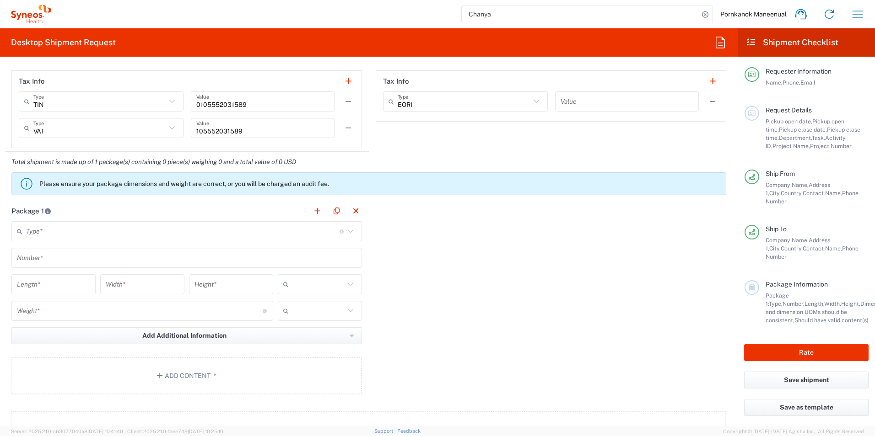
click at [302, 238] on input "text" at bounding box center [182, 232] width 313 height 16
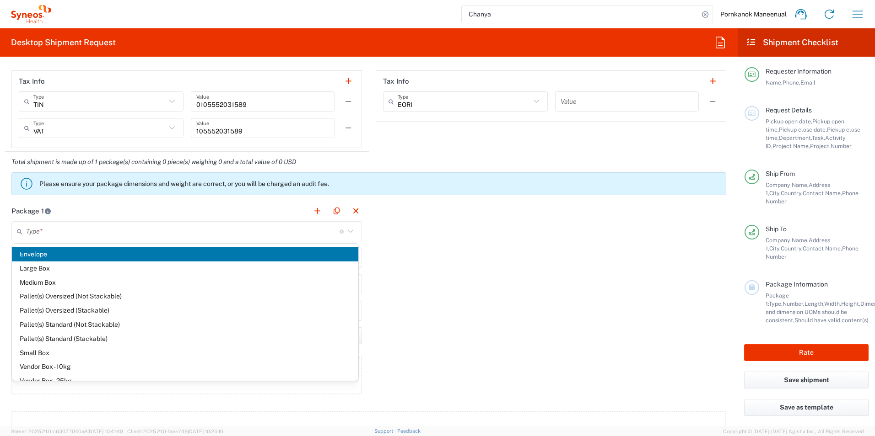
click at [66, 253] on span "Envelope" at bounding box center [185, 255] width 346 height 14
type input "Envelope"
type input "1"
type input "9.5"
type input "12.5"
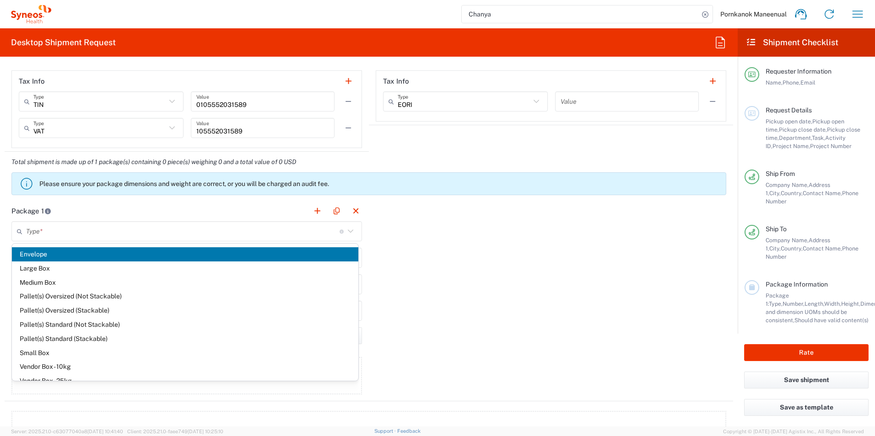
type input "0.25"
type input "in"
type input "0.45"
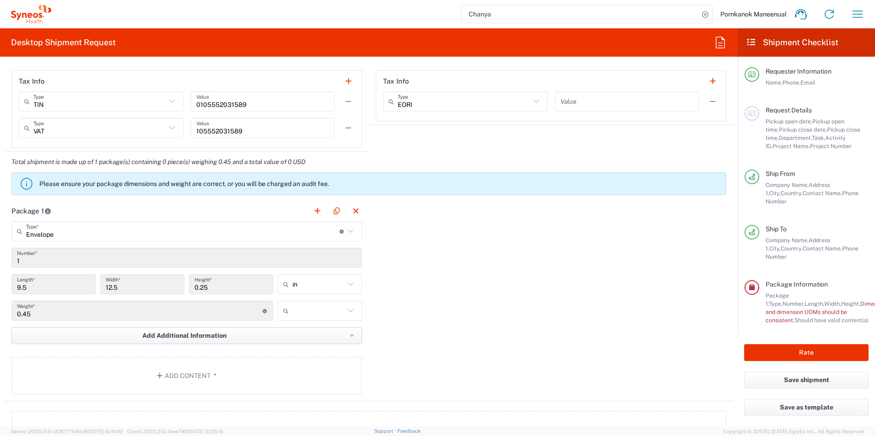
click at [168, 335] on span "Add Additional Information" at bounding box center [184, 336] width 84 height 9
click at [455, 321] on div "Package 1 Envelope Type * Material used to package goods Envelope Large Box Med…" at bounding box center [369, 301] width 728 height 201
click at [151, 374] on button "Add Content *" at bounding box center [186, 376] width 350 height 38
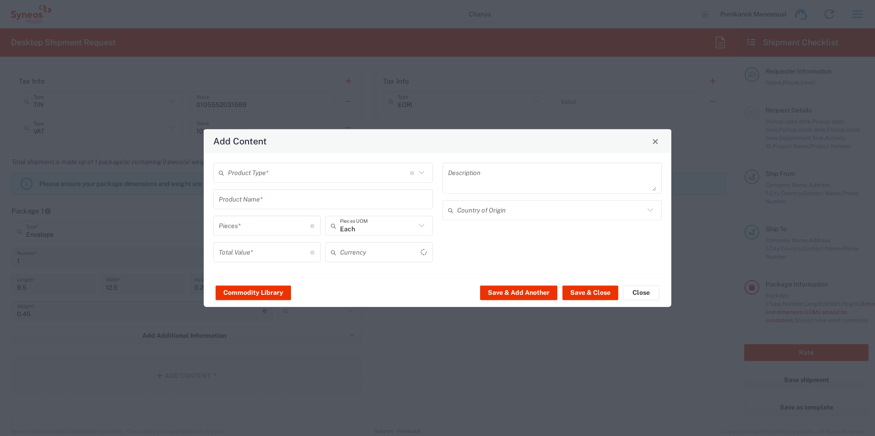
type input "US Dollar"
click at [261, 179] on input "text" at bounding box center [319, 173] width 182 height 16
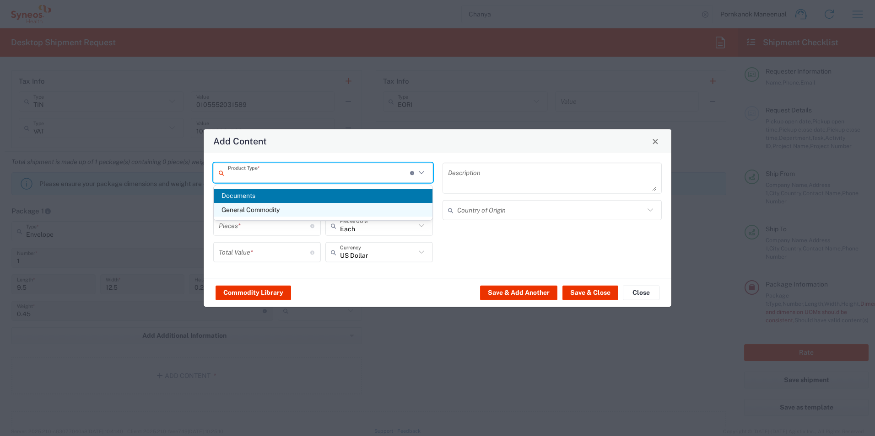
click at [260, 203] on span "General Commodity" at bounding box center [323, 210] width 219 height 14
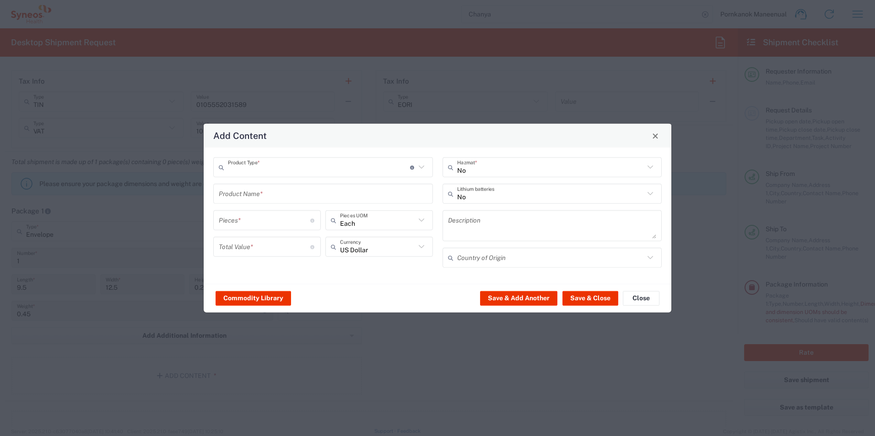
type input "General Commodity"
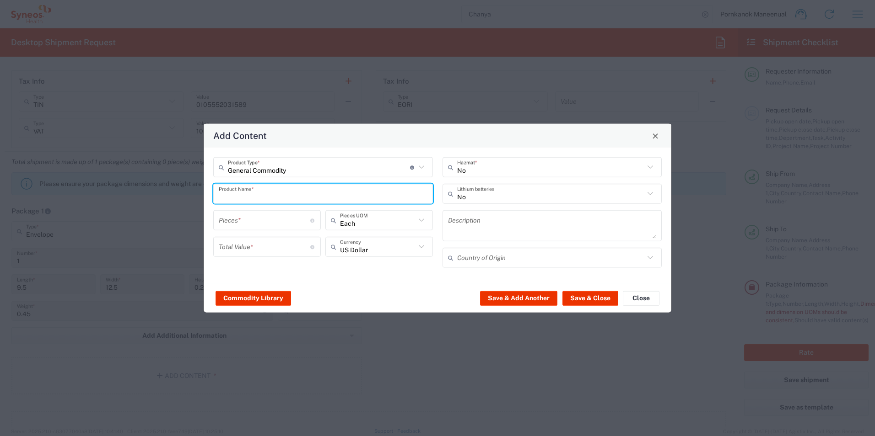
click at [257, 199] on input "text" at bounding box center [323, 194] width 209 height 16
click at [261, 195] on input "text" at bounding box center [323, 194] width 209 height 16
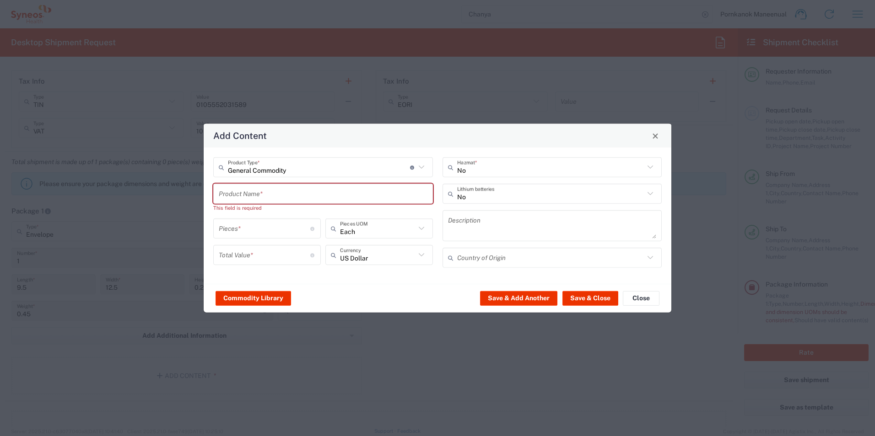
click at [351, 299] on div "Commodity Library Save & Add Another Save & Close Close" at bounding box center [438, 298] width 468 height 29
click at [257, 194] on input "text" at bounding box center [323, 194] width 209 height 16
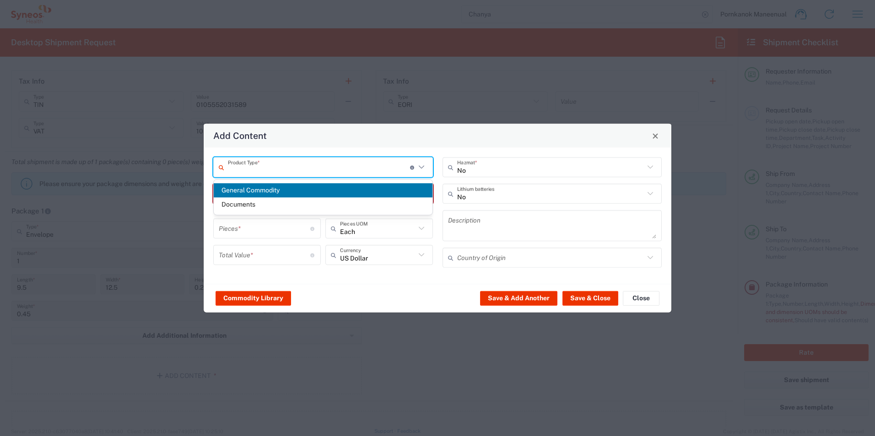
click at [352, 172] on input "text" at bounding box center [319, 167] width 182 height 16
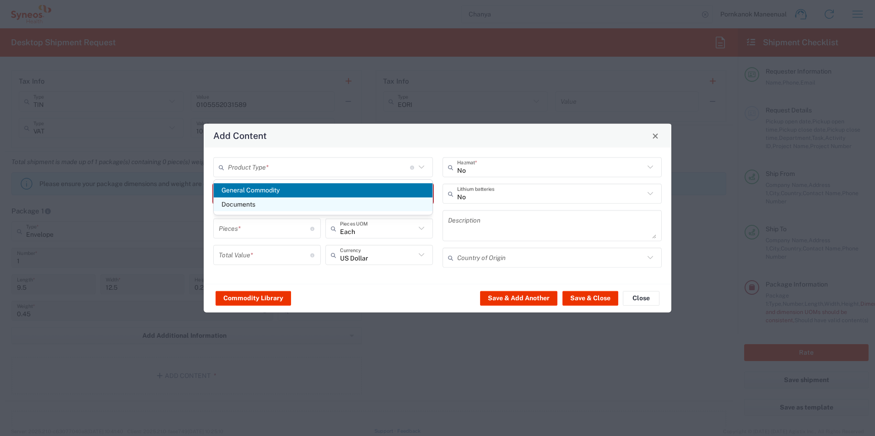
click at [239, 203] on span "Documents" at bounding box center [323, 205] width 219 height 14
type input "Documents"
type input "1"
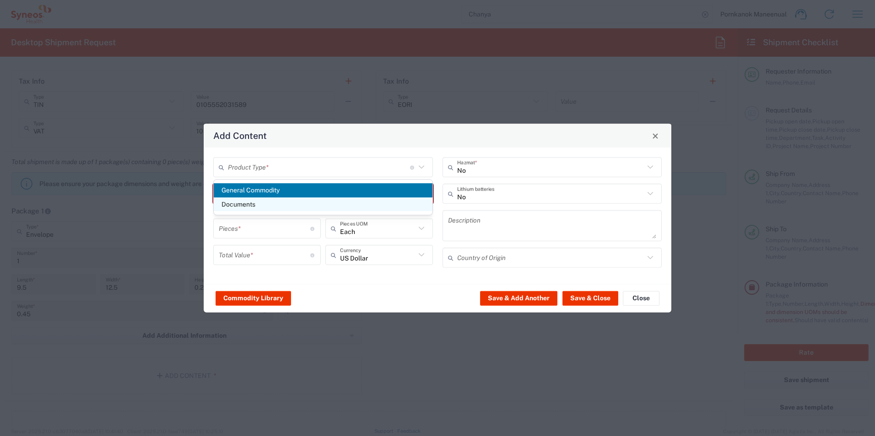
type textarea "Documents"
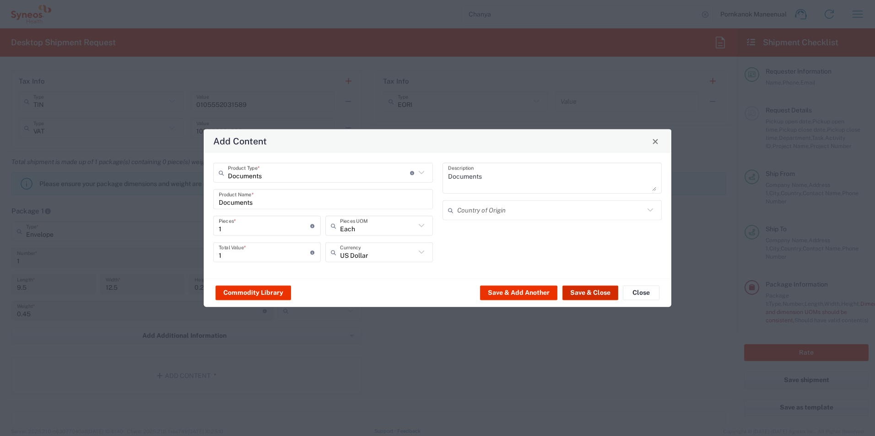
click at [596, 293] on button "Save & Close" at bounding box center [590, 292] width 56 height 15
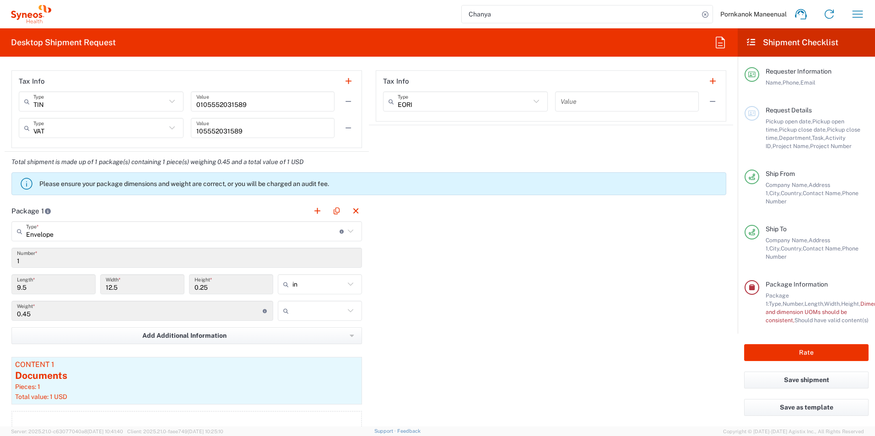
click at [344, 280] on icon at bounding box center [350, 285] width 12 height 12
click at [344, 284] on icon at bounding box center [350, 285] width 12 height 12
click at [386, 300] on div "Package 1 Envelope Type * Material used to package goods Envelope Large Box Med…" at bounding box center [369, 328] width 728 height 255
type input "in"
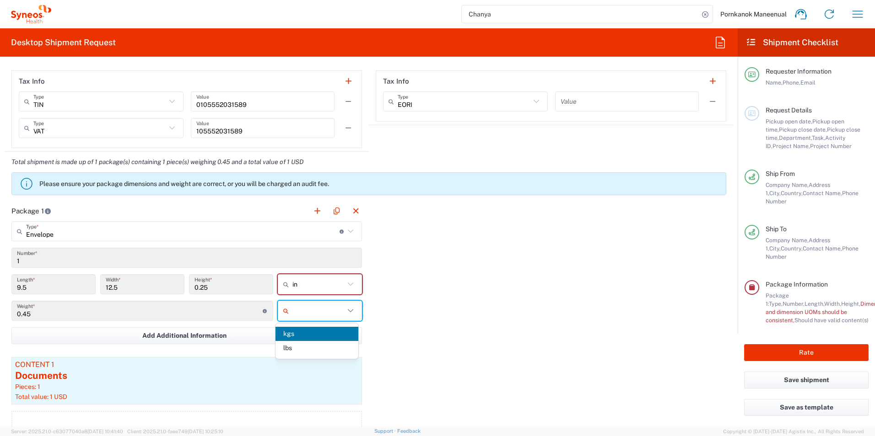
click at [306, 318] on input "text" at bounding box center [318, 311] width 52 height 15
click at [296, 336] on span "kgs" at bounding box center [316, 334] width 82 height 14
type input "kgs"
click at [296, 336] on button "Add Additional Information" at bounding box center [186, 336] width 350 height 17
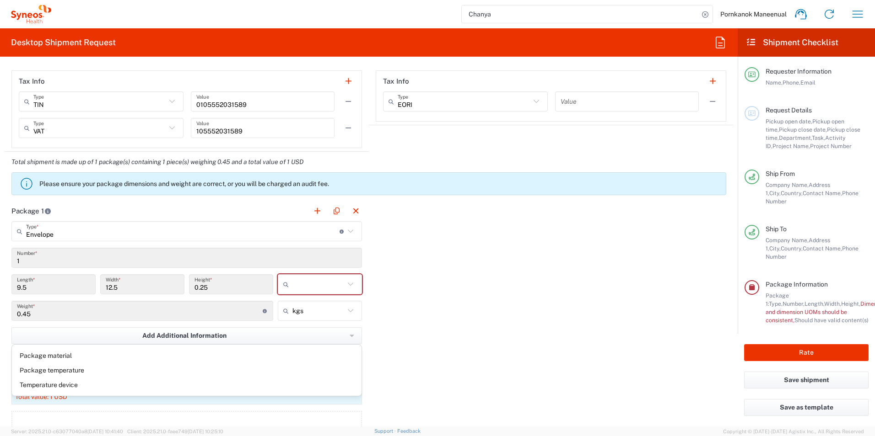
click at [318, 287] on input "text" at bounding box center [318, 284] width 52 height 15
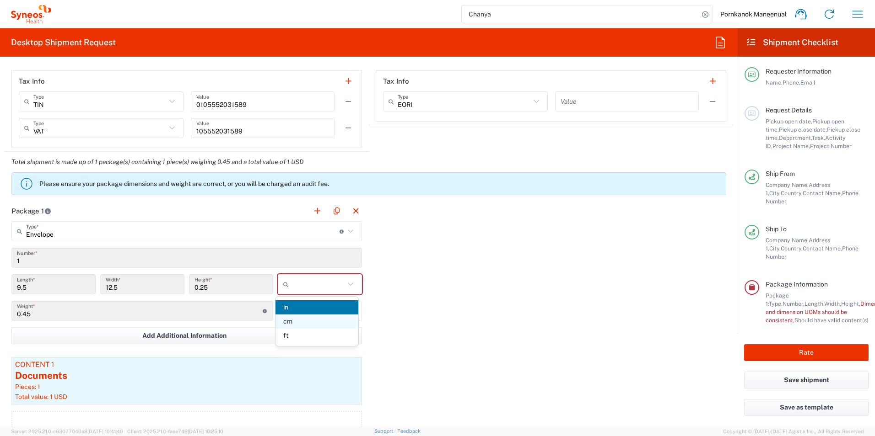
click at [292, 323] on span "cm" at bounding box center [316, 322] width 82 height 14
type input "24.13"
type input "31.75"
type input "0.64"
type input "cm"
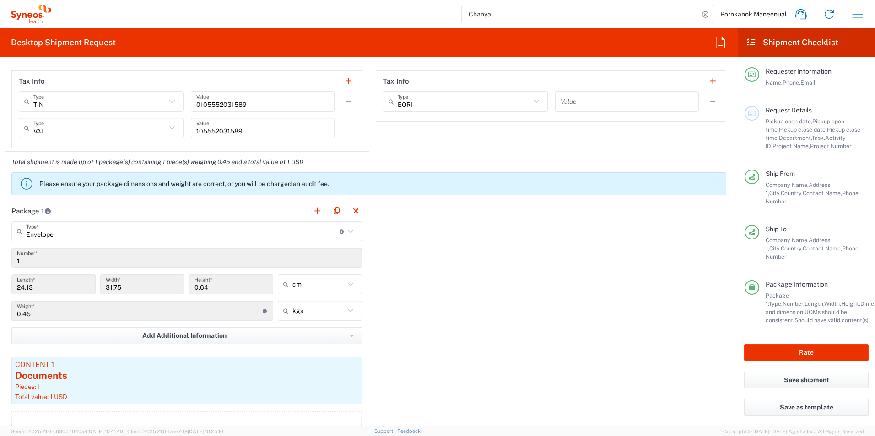
click at [292, 323] on div "kgs kgs lbs" at bounding box center [319, 314] width 89 height 27
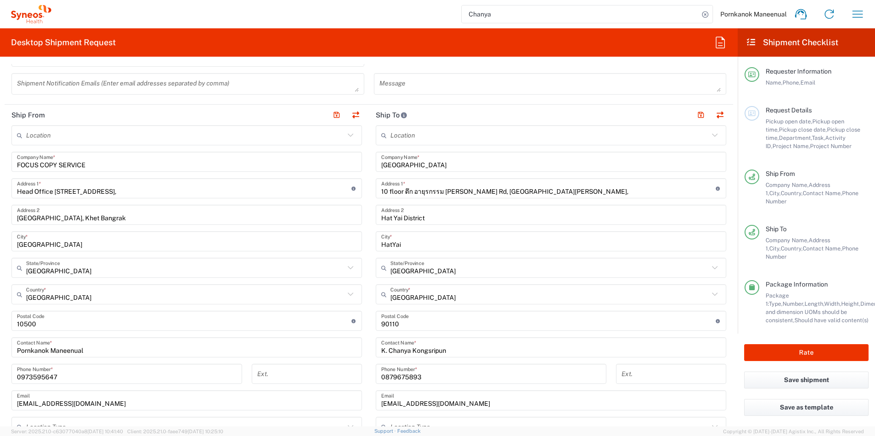
scroll to position [366, 0]
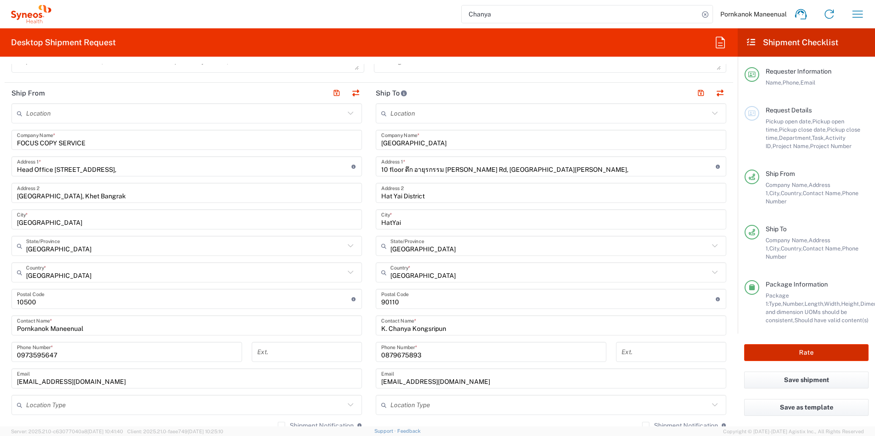
click at [795, 344] on button "Rate" at bounding box center [806, 352] width 124 height 17
type input "3230"
type input "Daiichi 7026556"
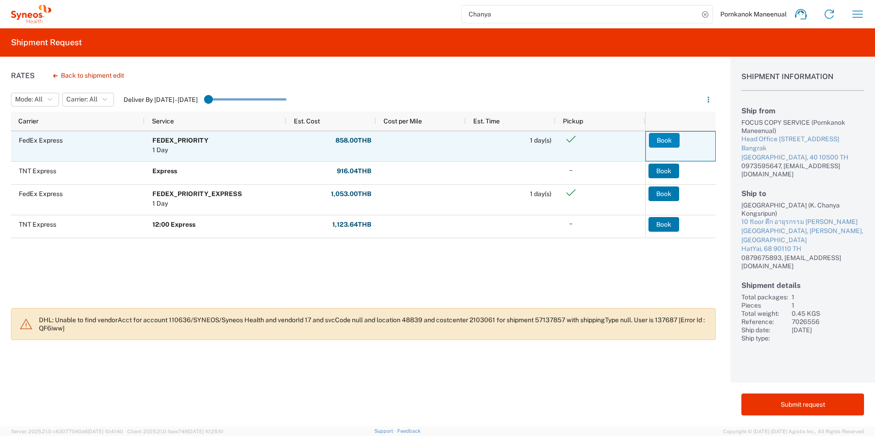
click at [662, 141] on button "Book" at bounding box center [664, 140] width 31 height 15
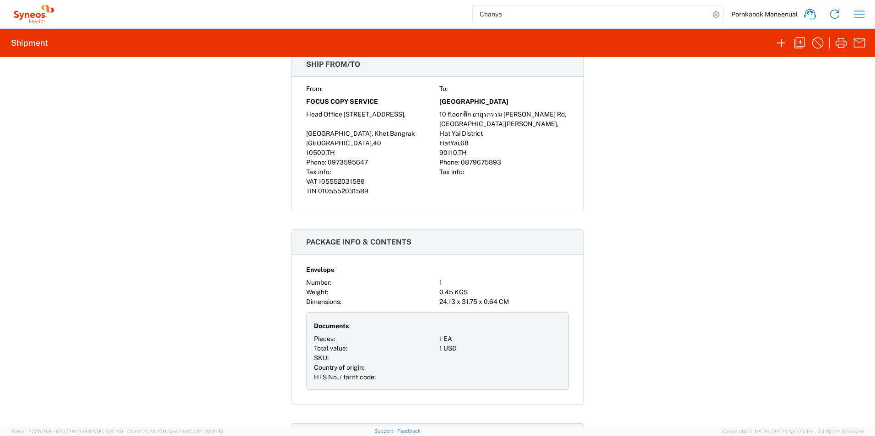
scroll to position [640, 0]
